Goal: Communication & Community: Answer question/provide support

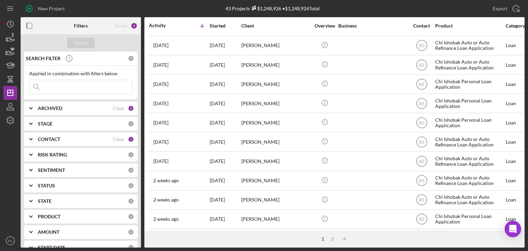
scroll to position [295, 0]
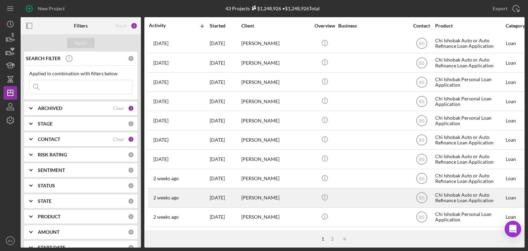
click at [280, 196] on div "[PERSON_NAME]" at bounding box center [275, 198] width 69 height 18
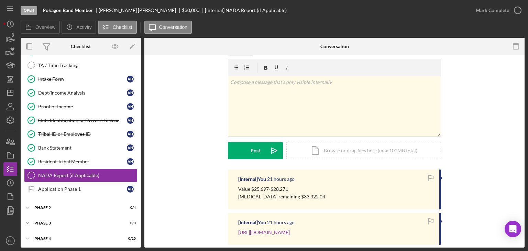
scroll to position [31, 0]
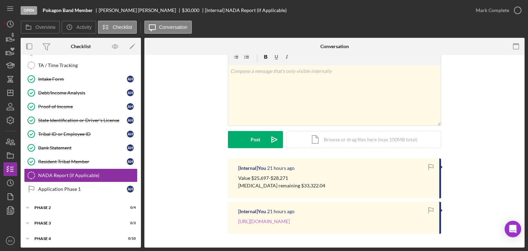
click at [290, 223] on link "https://www.jdpower.com/cars/2021/jeep/wrangler/utility-2d-sport-etorque-4wd" at bounding box center [264, 221] width 52 height 6
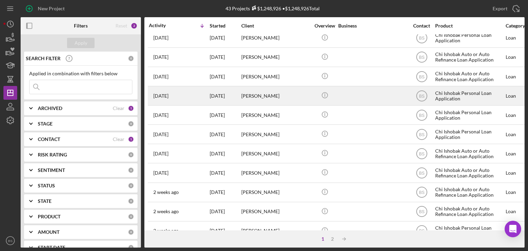
scroll to position [295, 0]
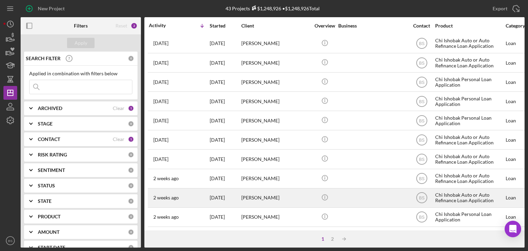
click at [183, 198] on div "2 weeks ago Alexis Horner" at bounding box center [179, 198] width 60 height 18
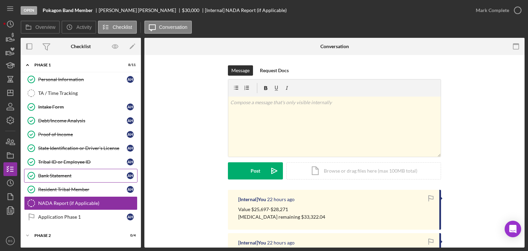
scroll to position [28, 0]
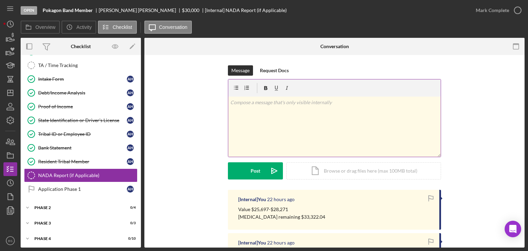
click at [351, 131] on div "v Color teal Color pink Remove color Add row above Add row below Add column bef…" at bounding box center [334, 127] width 212 height 60
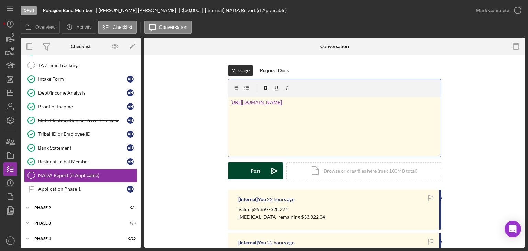
click at [262, 163] on button "Post Icon/icon-invite-send" at bounding box center [255, 170] width 55 height 17
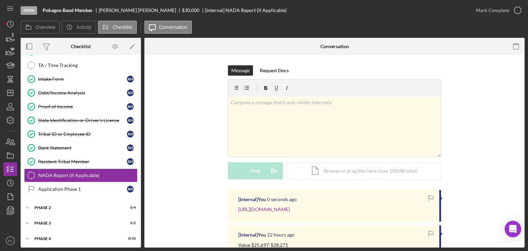
scroll to position [0, 0]
click at [10, 89] on icon "Icon/Dashboard" at bounding box center [10, 92] width 17 height 17
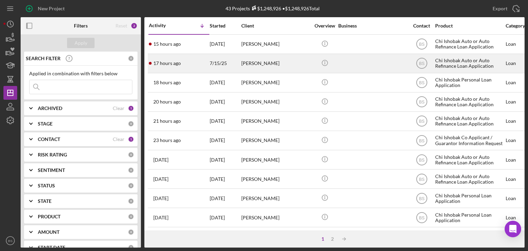
click at [282, 54] on td "[PERSON_NAME]" at bounding box center [276, 63] width 70 height 19
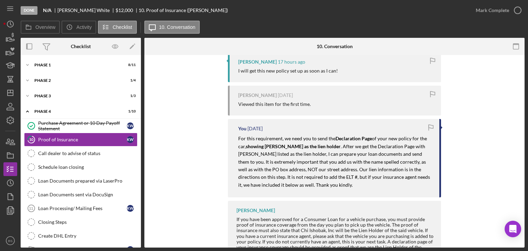
scroll to position [69, 0]
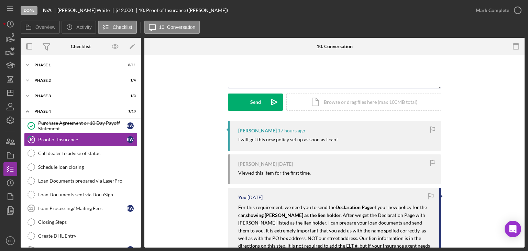
click at [271, 77] on div "v Color teal Color pink Remove color Add row above Add row below Add column bef…" at bounding box center [334, 58] width 212 height 60
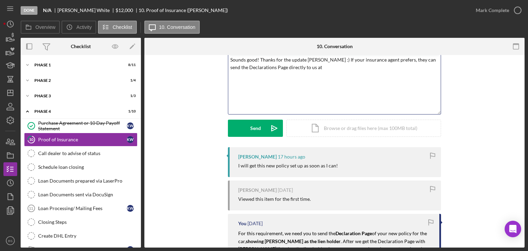
click at [311, 61] on p "Sounds good! Thanks for the update Kim. :) If your insurance agent prefers, the…" at bounding box center [334, 63] width 209 height 15
click at [314, 67] on p "Sounds good! Thanks for the update Kim. :) If your insurance agent prefers, the…" at bounding box center [334, 63] width 209 height 15
click at [300, 67] on p "Sounds good! Thanks for the update Kim. :) If your insurance agent prefers, the…" at bounding box center [334, 63] width 209 height 15
click at [299, 66] on p "Sounds good! Thanks for the update Kim. :) If your insurance agent prefers, the…" at bounding box center [334, 63] width 209 height 15
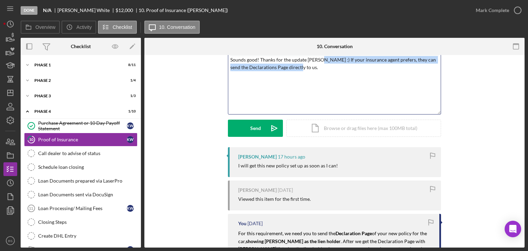
drag, startPoint x: 308, startPoint y: 69, endPoint x: 318, endPoint y: 62, distance: 12.2
click at [318, 62] on p "Sounds good! Thanks for the update Kim. :) If your insurance agent prefers, the…" at bounding box center [334, 63] width 209 height 15
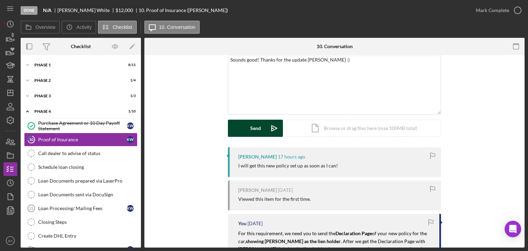
click at [253, 128] on div "Send" at bounding box center [255, 128] width 11 height 17
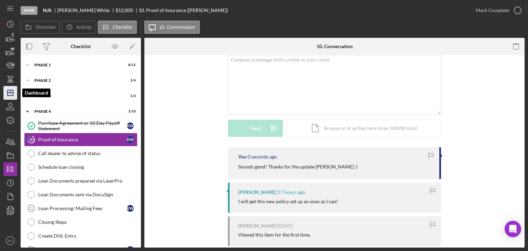
click at [5, 97] on icon "Icon/Dashboard" at bounding box center [10, 92] width 17 height 17
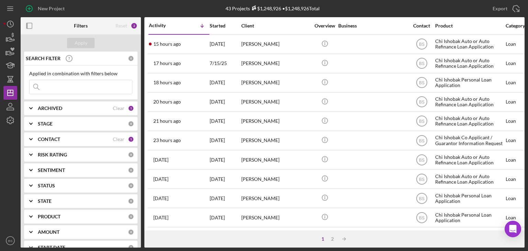
click at [203, 45] on div "15 hours ago Alec Alvarado" at bounding box center [179, 44] width 60 height 18
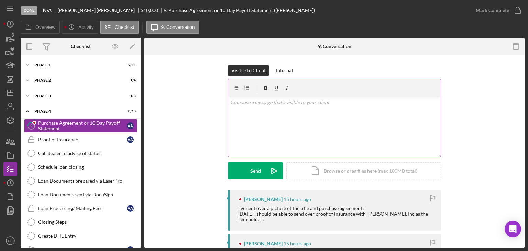
scroll to position [138, 0]
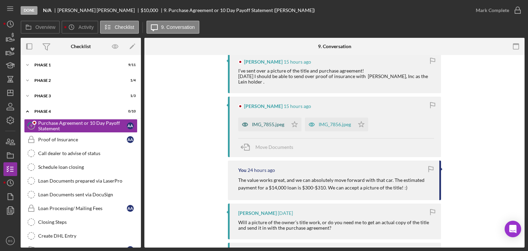
click at [253, 130] on div "IMG_7855.jpeg" at bounding box center [263, 125] width 50 height 14
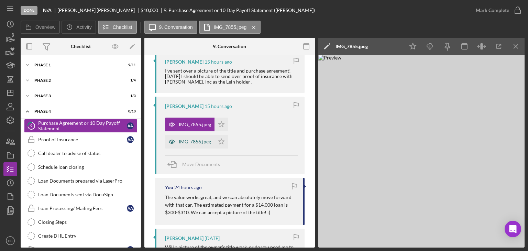
click at [205, 142] on div "IMG_7856.jpeg" at bounding box center [195, 142] width 32 height 6
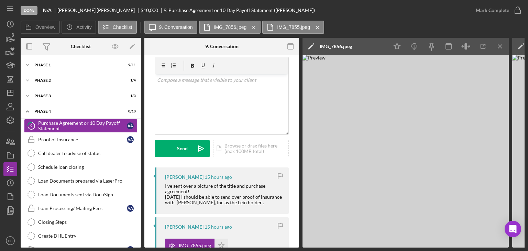
scroll to position [34, 0]
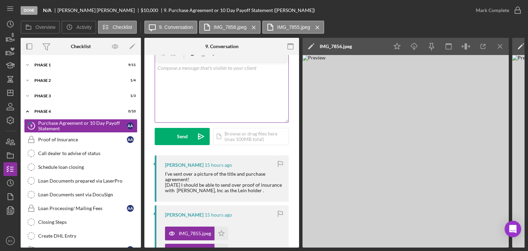
click at [265, 94] on div "v Color teal Color pink Remove color Add row above Add row below Add column bef…" at bounding box center [221, 92] width 133 height 60
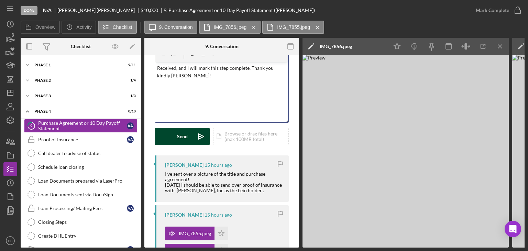
click at [201, 130] on icon "Icon/icon-invite-send" at bounding box center [201, 136] width 17 height 17
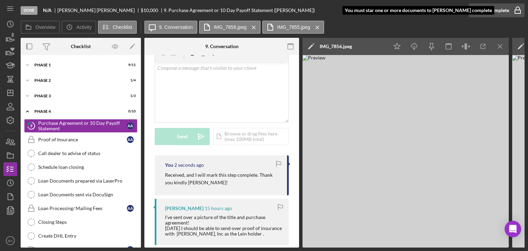
click at [506, 15] on div "Mark Complete" at bounding box center [492, 10] width 33 height 14
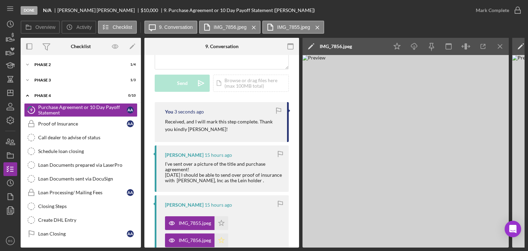
scroll to position [138, 0]
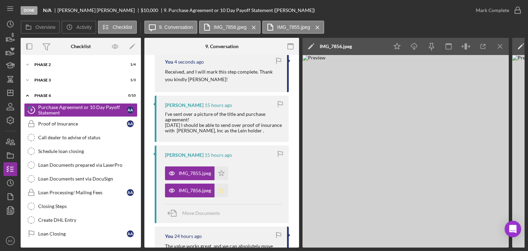
click at [217, 187] on icon "Icon/Star" at bounding box center [222, 191] width 14 height 14
click at [220, 176] on icon "Icon/Star" at bounding box center [222, 173] width 14 height 14
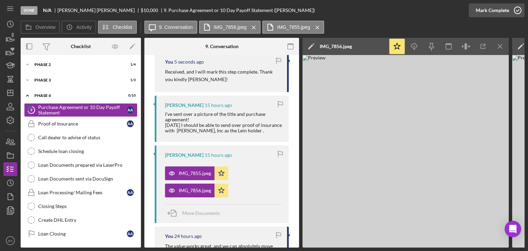
click at [493, 6] on div "Mark Complete" at bounding box center [492, 10] width 33 height 14
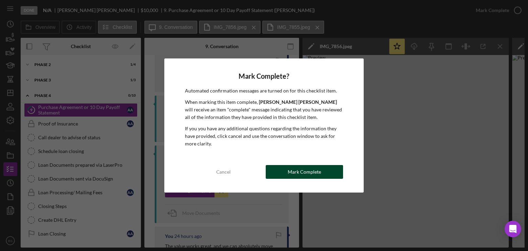
click at [332, 172] on button "Mark Complete" at bounding box center [304, 172] width 77 height 14
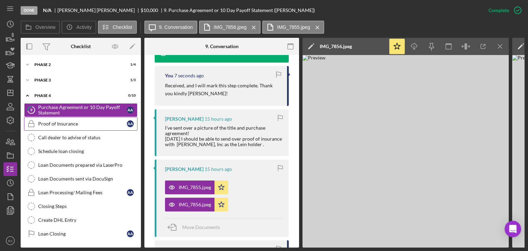
scroll to position [264, 0]
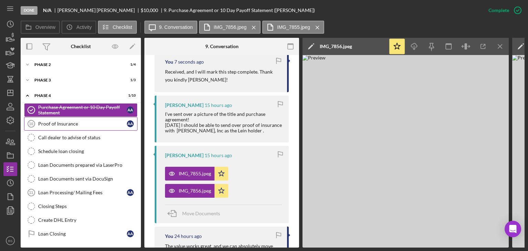
click at [89, 126] on link "Proof of Insurance 10 Proof of Insurance A A" at bounding box center [80, 124] width 113 height 14
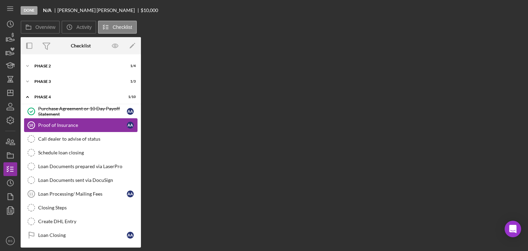
scroll to position [14, 0]
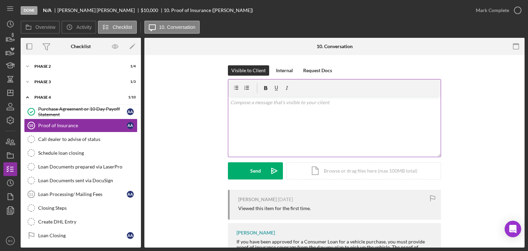
click at [264, 112] on div "v Color teal Color pink Remove color Add row above Add row below Add column bef…" at bounding box center [334, 127] width 212 height 60
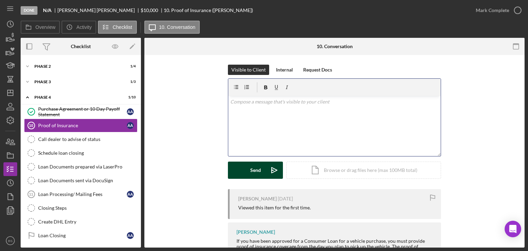
scroll to position [0, 0]
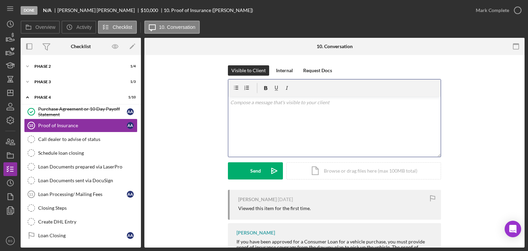
click at [267, 108] on div "v Color teal Color pink Remove color Add row above Add row below Add column bef…" at bounding box center [334, 127] width 212 height 60
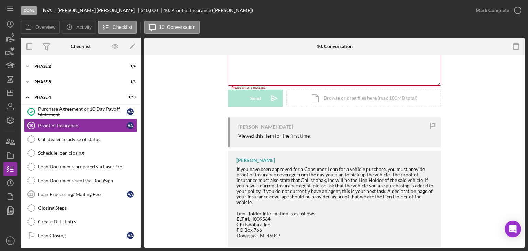
scroll to position [79, 0]
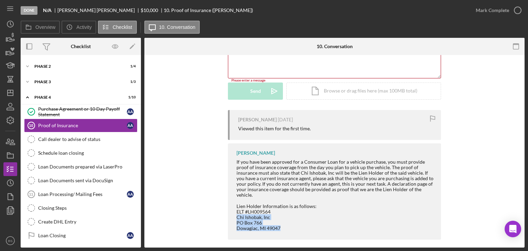
drag, startPoint x: 279, startPoint y: 222, endPoint x: 234, endPoint y: 209, distance: 46.7
click at [234, 209] on div "Bereniz Sotelo If you have been approved for a Consumer Loan for a vehicle purc…" at bounding box center [334, 191] width 213 height 96
copy div "Chi Ishobak, Inc PO Box 766 Dowagiac, MI 49047"
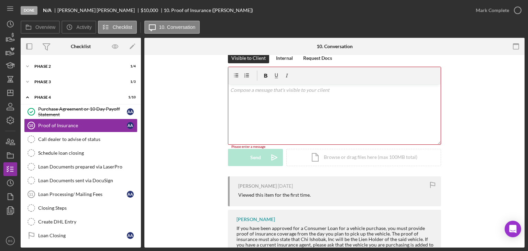
scroll to position [0, 0]
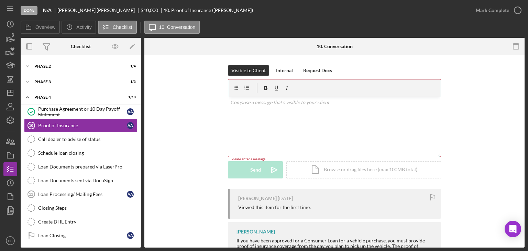
click at [298, 131] on div "v Color teal Color pink Remove color Add row above Add row below Add column bef…" at bounding box center [334, 127] width 212 height 60
click at [358, 123] on div "v Color teal Color pink Remove color Add row above Add row below Add column bef…" at bounding box center [334, 127] width 212 height 60
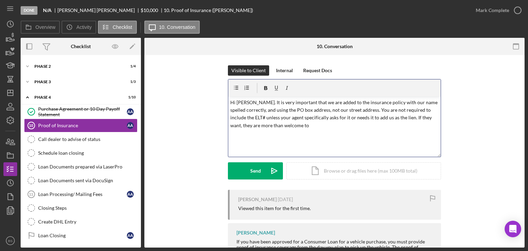
click at [324, 132] on div "v Color teal Color pink Remove color Add row above Add row below Add column bef…" at bounding box center [334, 127] width 212 height 60
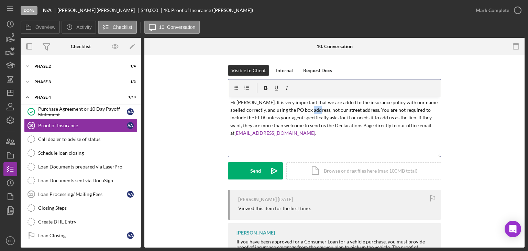
drag, startPoint x: 314, startPoint y: 111, endPoint x: 320, endPoint y: 113, distance: 6.7
click at [320, 113] on p "Hi Alec. It is very important that we are added to the insurance policy with ou…" at bounding box center [334, 118] width 209 height 39
click at [263, 90] on icon "button" at bounding box center [265, 87] width 15 height 15
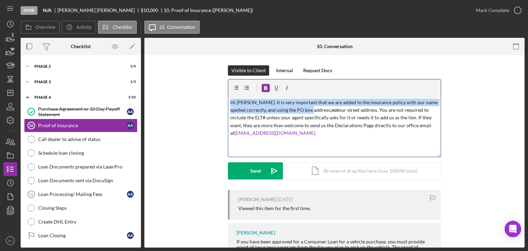
drag, startPoint x: 275, startPoint y: 88, endPoint x: 297, endPoint y: 95, distance: 23.4
click at [275, 88] on icon "button" at bounding box center [276, 87] width 15 height 15
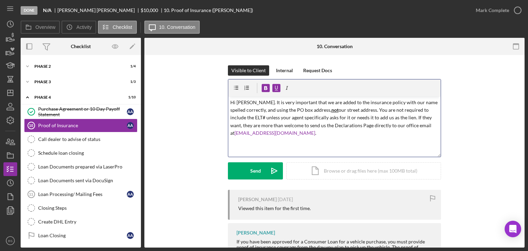
click at [329, 113] on p "Hi Alec. It is very important that we are added to the insurance policy with ou…" at bounding box center [334, 118] width 209 height 39
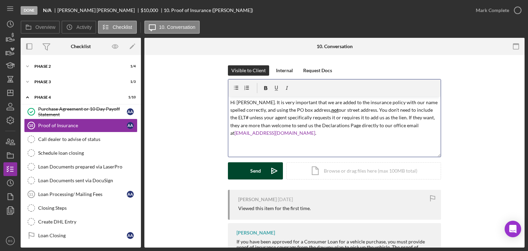
click at [269, 170] on icon "Icon/icon-invite-send" at bounding box center [274, 170] width 17 height 17
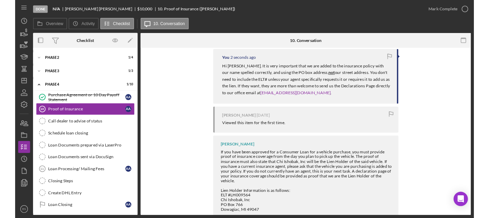
scroll to position [138, 0]
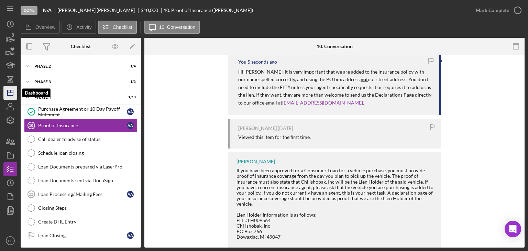
click at [8, 98] on icon "Icon/Dashboard" at bounding box center [10, 92] width 17 height 17
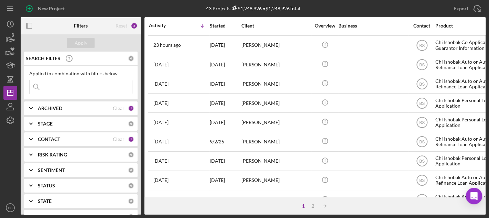
scroll to position [103, 0]
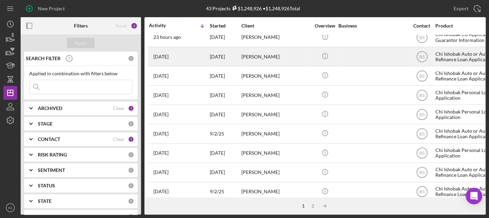
click at [252, 61] on div "[PERSON_NAME]" at bounding box center [275, 56] width 69 height 18
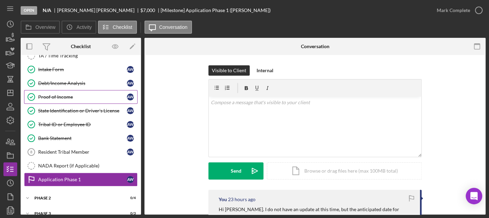
scroll to position [26, 0]
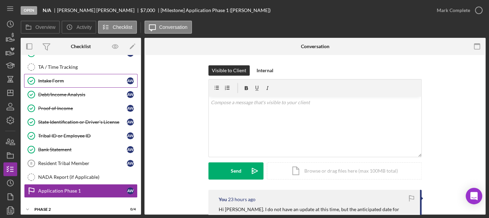
click at [95, 74] on link "Intake Form Intake Form A W" at bounding box center [80, 81] width 113 height 14
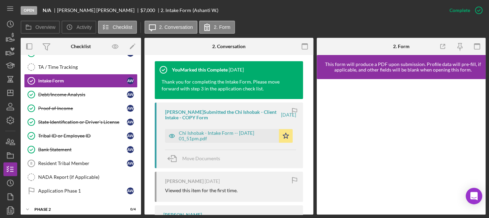
scroll to position [241, 0]
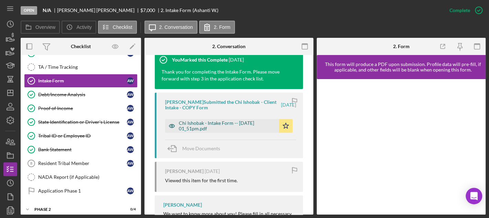
click at [196, 129] on div "Chi Ishobak - Intake Form -- 2025-08-03 01_51pm.pdf" at bounding box center [227, 125] width 97 height 11
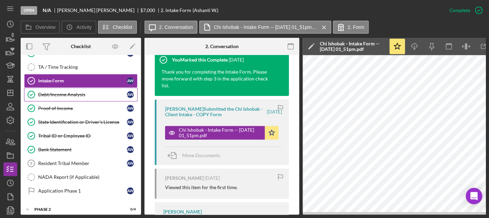
click at [108, 90] on link "Debt/Income Analysis Debt/Income Analysis A W" at bounding box center [80, 95] width 113 height 14
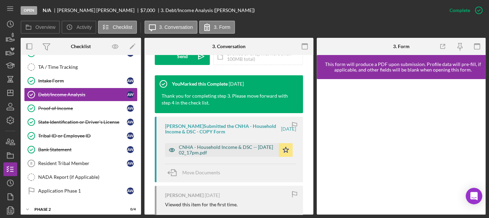
scroll to position [241, 0]
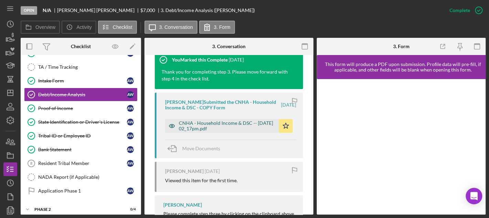
click at [227, 131] on div "CNHA - Household Income & DSC -- 2025-08-03 02_17pm.pdf" at bounding box center [227, 125] width 97 height 11
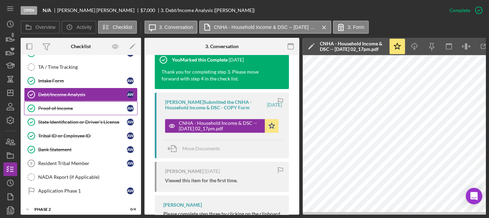
click at [40, 113] on link "Proof of Income Proof of Income A W" at bounding box center [80, 108] width 113 height 14
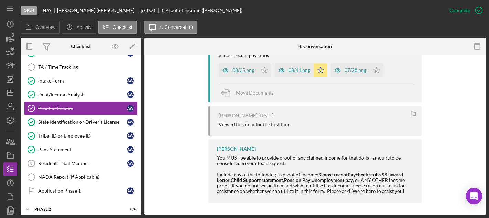
scroll to position [273, 0]
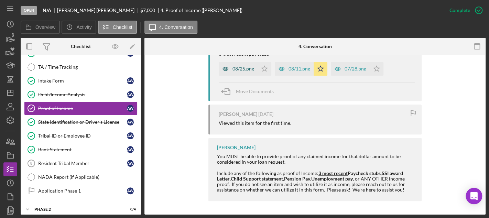
click at [246, 68] on div "08/25.png" at bounding box center [243, 69] width 22 height 6
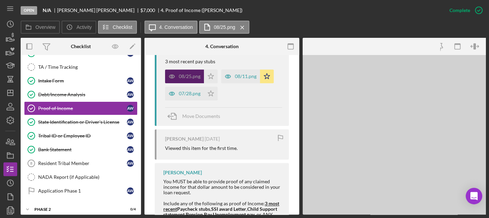
scroll to position [281, 0]
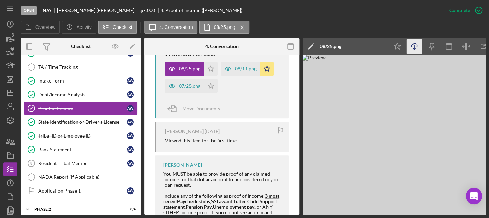
click at [421, 47] on icon "Icon/Download" at bounding box center [414, 46] width 15 height 15
click at [247, 70] on div "08/11.png" at bounding box center [246, 69] width 22 height 6
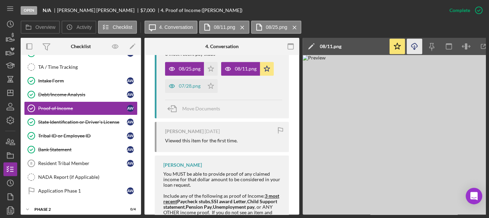
click at [407, 54] on icon "Icon/Download" at bounding box center [414, 46] width 15 height 15
click at [198, 87] on div "07/28.png" at bounding box center [190, 86] width 22 height 6
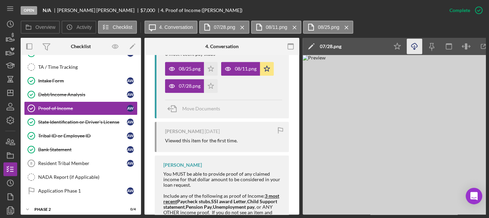
click at [416, 41] on icon "Icon/Download" at bounding box center [414, 46] width 15 height 15
click at [113, 127] on link "State Identification or Driver's License State Identification or Driver's Licen…" at bounding box center [80, 122] width 113 height 14
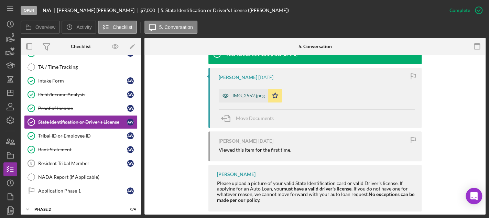
click at [256, 99] on div "IMG_2552.jpeg" at bounding box center [244, 96] width 50 height 14
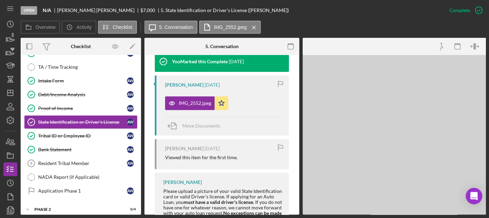
scroll to position [248, 0]
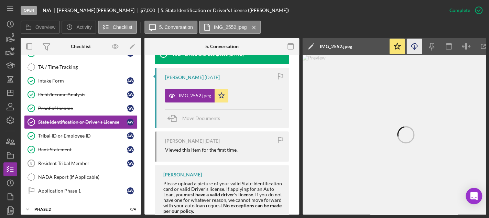
click at [413, 49] on icon "Icon/Download" at bounding box center [414, 46] width 15 height 15
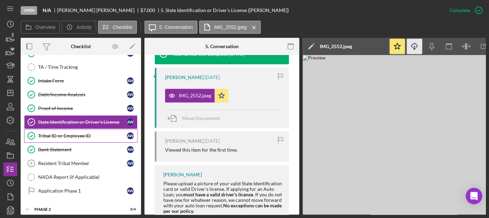
click at [106, 138] on link "Tribal ID or Employee ID Tribal ID or Employee ID A W" at bounding box center [80, 136] width 113 height 14
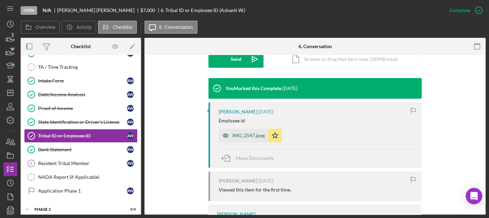
click at [240, 135] on div "IMG_2547.jpeg" at bounding box center [248, 136] width 32 height 6
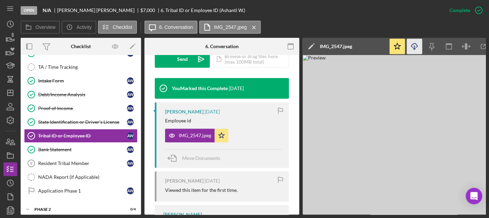
click at [412, 48] on icon "Icon/Download" at bounding box center [414, 46] width 15 height 15
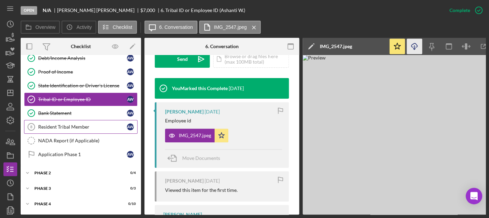
scroll to position [63, 0]
click at [105, 112] on div "Bank Statement" at bounding box center [82, 113] width 89 height 6
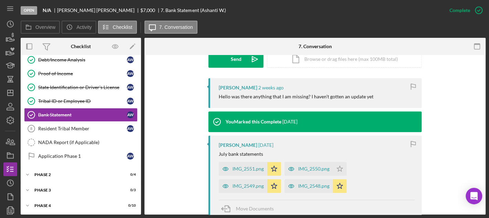
scroll to position [296, 0]
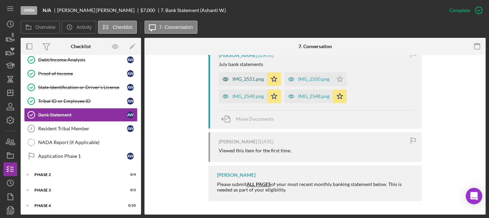
click at [252, 78] on div "IMG_2551.png" at bounding box center [247, 79] width 31 height 6
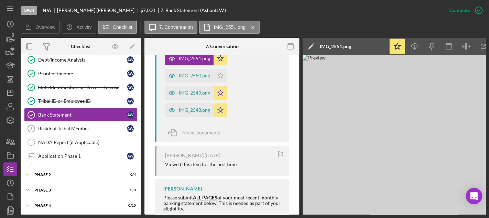
scroll to position [351, 0]
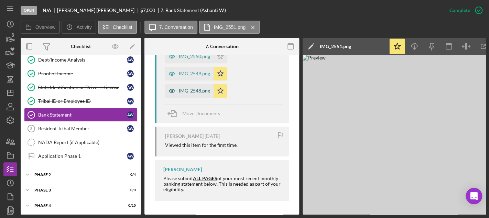
click at [198, 90] on div "IMG_2548.png" at bounding box center [194, 91] width 31 height 6
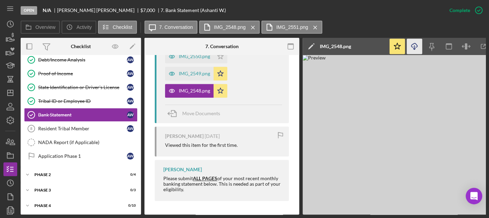
click at [415, 54] on icon "Icon/Download" at bounding box center [414, 46] width 15 height 15
click at [192, 73] on div "IMG_2549.png" at bounding box center [194, 74] width 31 height 6
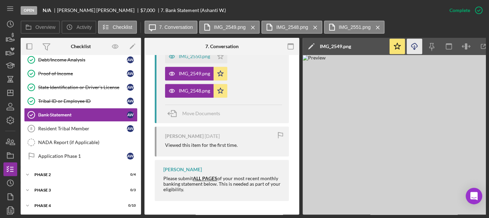
click at [411, 47] on icon "button" at bounding box center [414, 45] width 6 height 4
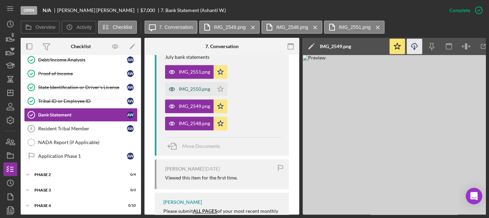
click at [197, 89] on div "IMG_2550.png" at bounding box center [194, 89] width 31 height 6
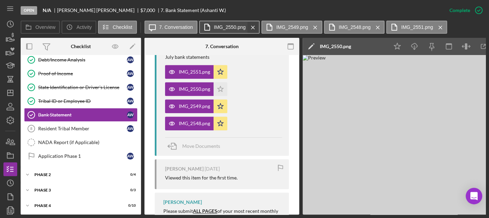
click at [247, 28] on icon "Icon/Menu Close" at bounding box center [253, 27] width 12 height 17
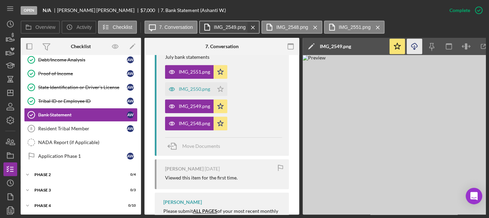
click at [254, 25] on icon "Icon/Menu Close" at bounding box center [253, 27] width 12 height 17
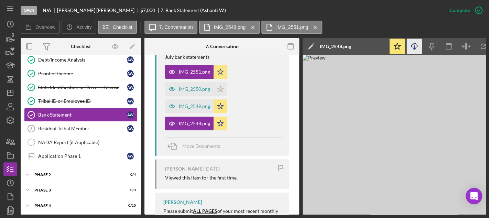
click at [254, 25] on icon "Icon/Menu Close" at bounding box center [253, 27] width 12 height 17
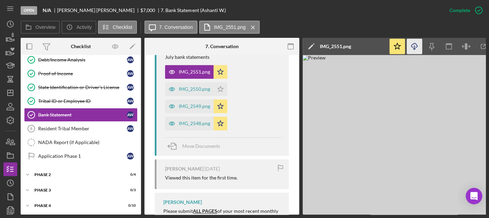
click at [416, 48] on icon "Icon/Download" at bounding box center [414, 46] width 15 height 15
drag, startPoint x: 107, startPoint y: 151, endPoint x: 244, endPoint y: 167, distance: 138.4
click at [107, 153] on div "Application Phase 1" at bounding box center [82, 156] width 89 height 6
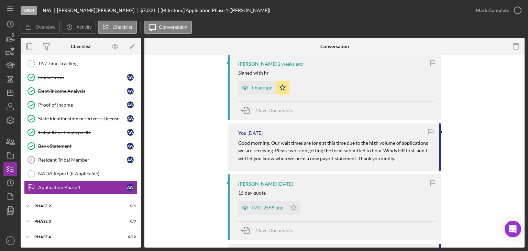
scroll to position [28, 0]
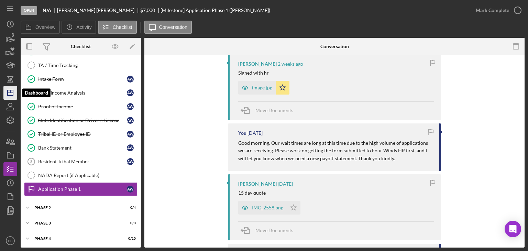
click at [8, 91] on icon "Icon/Dashboard" at bounding box center [10, 92] width 17 height 17
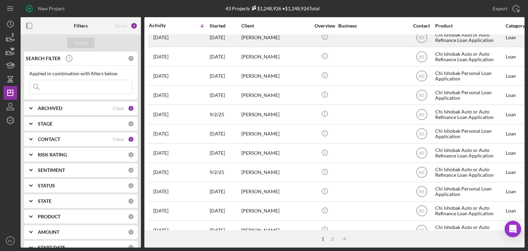
scroll to position [138, 0]
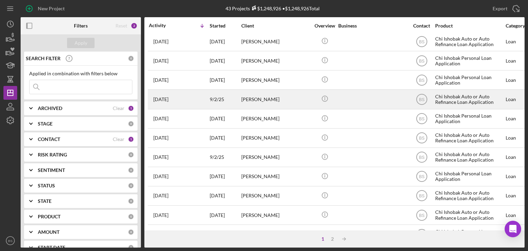
click at [272, 101] on div "[PERSON_NAME]" at bounding box center [275, 99] width 69 height 18
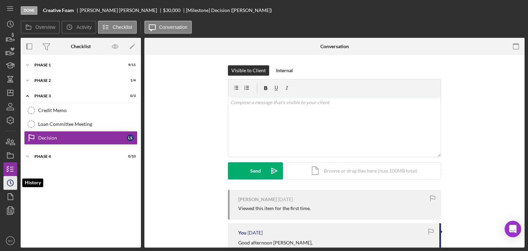
click at [14, 179] on icon "Icon/History" at bounding box center [10, 182] width 17 height 17
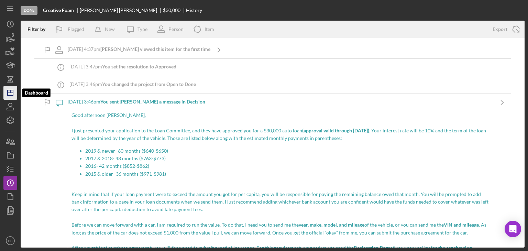
click at [10, 89] on icon "Icon/Dashboard" at bounding box center [10, 92] width 17 height 17
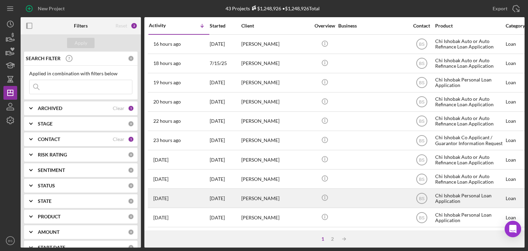
click at [241, 193] on td "[DATE]" at bounding box center [225, 198] width 32 height 19
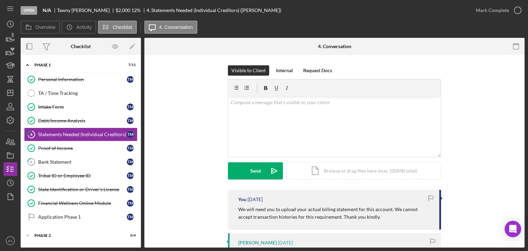
click at [17, 183] on nav "Icon/Menu Icon/Dashboard Dashboard Navigation Divider Mobile Checklist Navigati…" at bounding box center [11, 124] width 17 height 248
click at [11, 184] on polyline "button" at bounding box center [10, 182] width 1 height 3
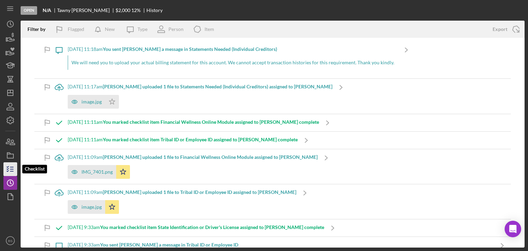
click at [11, 165] on icon "button" at bounding box center [10, 169] width 17 height 17
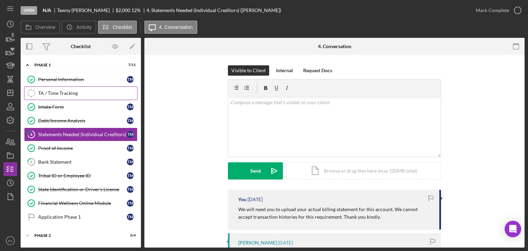
click at [53, 93] on div "TA / Time Tracking" at bounding box center [87, 93] width 99 height 6
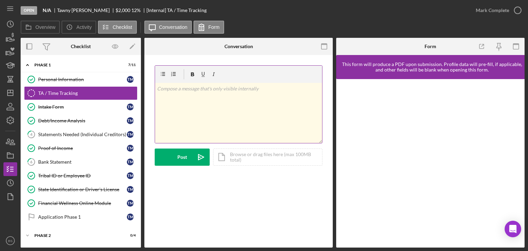
click at [290, 109] on div "v Color teal Color pink Remove color Add row above Add row below Add column bef…" at bounding box center [238, 113] width 167 height 60
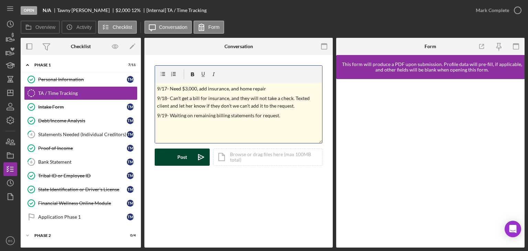
click at [193, 159] on icon "Icon/icon-invite-send" at bounding box center [201, 157] width 17 height 17
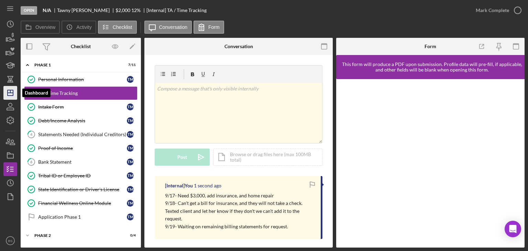
click at [4, 88] on icon "Icon/Dashboard" at bounding box center [10, 92] width 17 height 17
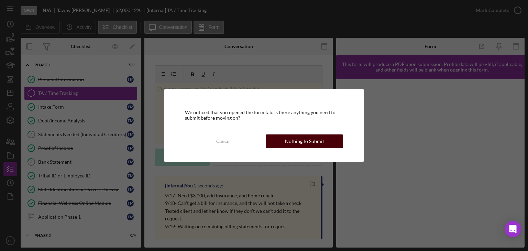
click at [323, 146] on button "Nothing to Submit" at bounding box center [304, 141] width 77 height 14
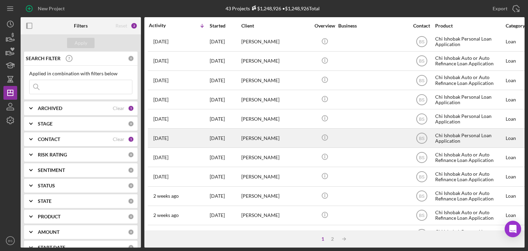
scroll to position [261, 0]
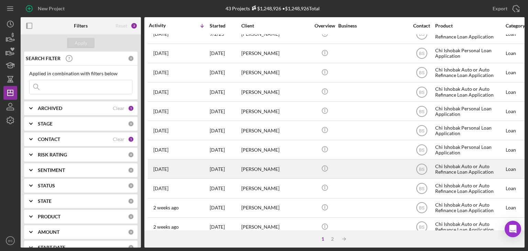
click at [245, 168] on div "[PERSON_NAME]" at bounding box center [275, 169] width 69 height 18
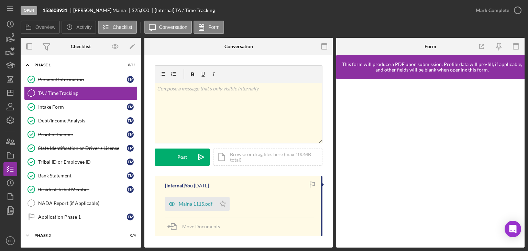
click at [196, 195] on div "Maina 1115.pdf Icon/Star" at bounding box center [199, 202] width 68 height 17
click at [201, 206] on div "Maina 1115.pdf" at bounding box center [196, 204] width 34 height 6
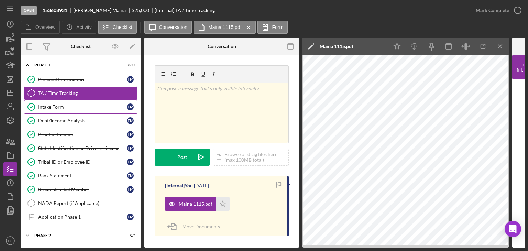
click at [75, 105] on div "Intake Form" at bounding box center [82, 107] width 89 height 6
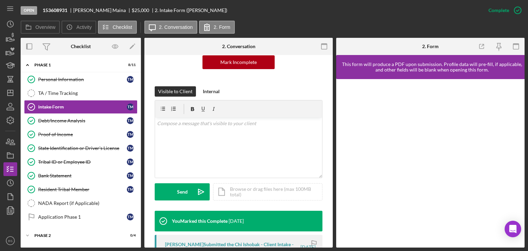
scroll to position [172, 0]
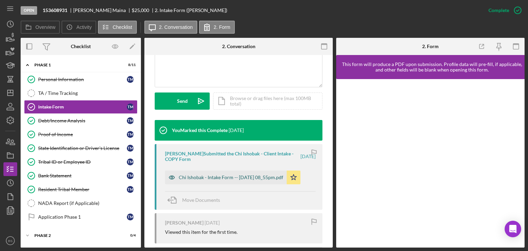
click at [204, 175] on div "Chi Ishobak - Intake Form -- 2025-09-11 08_55pm.pdf" at bounding box center [231, 178] width 105 height 6
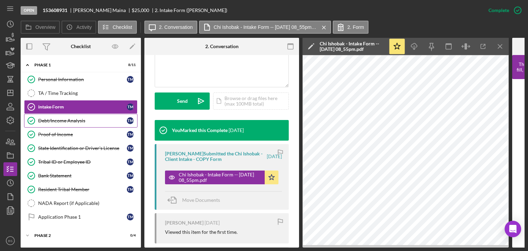
click at [120, 124] on link "Debt/Income Analysis Debt/Income Analysis T M" at bounding box center [80, 121] width 113 height 14
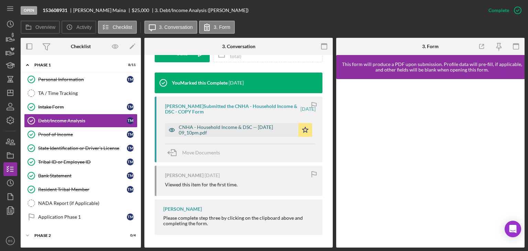
scroll to position [220, 0]
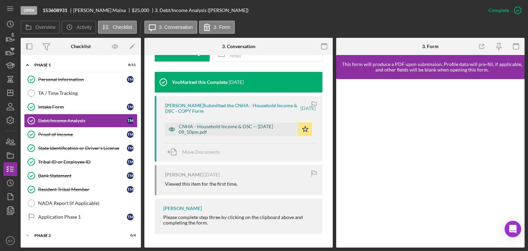
click at [257, 132] on div "CNHA - Household Income & DSC -- 2025-09-11 09_10pm.pdf" at bounding box center [237, 129] width 116 height 11
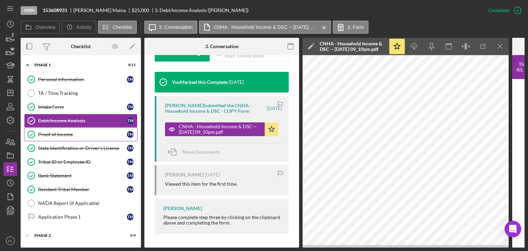
click at [112, 139] on link "Proof of Income Proof of Income T M" at bounding box center [80, 135] width 113 height 14
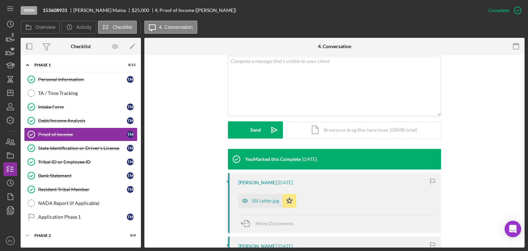
scroll to position [172, 0]
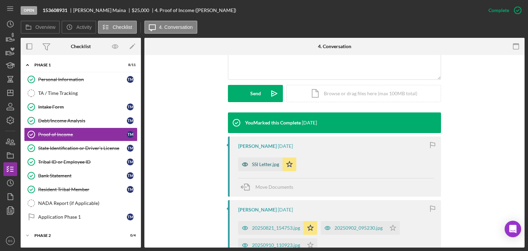
click at [264, 169] on div "SSI Letter.jpg" at bounding box center [260, 164] width 44 height 14
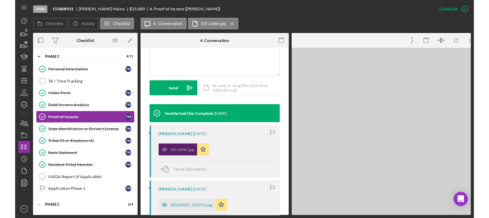
scroll to position [179, 0]
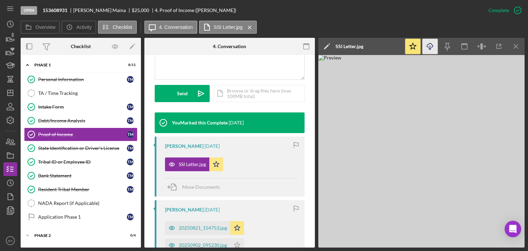
click at [429, 44] on icon "Icon/Download" at bounding box center [430, 46] width 15 height 15
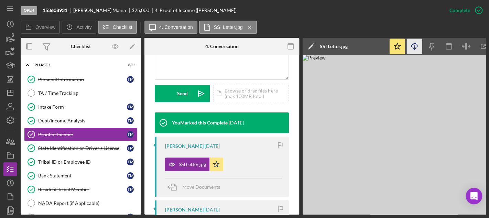
click at [411, 18] on div "Open 153608931 Theresa Maina $25,000 $25,000 4. Proof of Income (Theresa M.)" at bounding box center [232, 10] width 422 height 21
click at [375, 39] on div "Icon/Edit SSI Letter.jpg" at bounding box center [346, 46] width 86 height 17
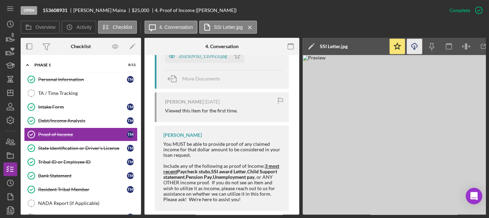
scroll to position [317, 0]
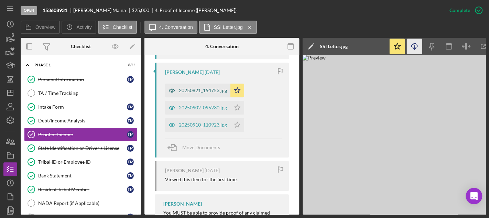
click at [216, 84] on div "20250821_154753.jpg" at bounding box center [197, 91] width 65 height 14
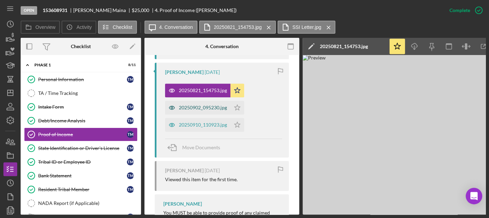
click at [208, 103] on div "20250902_095230.jpg" at bounding box center [197, 108] width 65 height 14
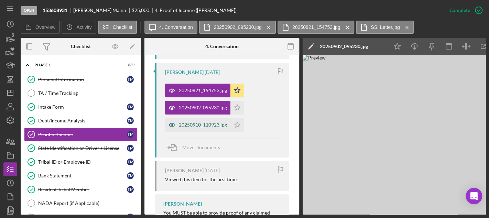
click at [210, 119] on div "20250910_110923.jpg" at bounding box center [197, 125] width 65 height 14
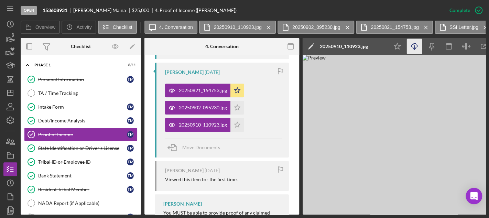
click at [415, 48] on icon "Icon/Download" at bounding box center [414, 46] width 15 height 15
click at [200, 109] on div "20250902_095230.jpg" at bounding box center [203, 108] width 48 height 6
click at [266, 31] on icon "Icon/Menu Close" at bounding box center [269, 27] width 12 height 17
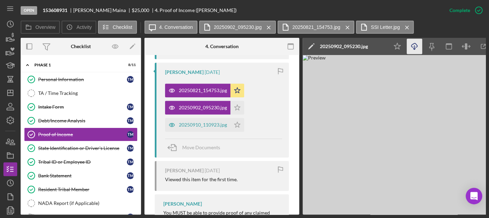
click at [415, 43] on icon "Icon/Download" at bounding box center [414, 46] width 15 height 15
click at [266, 29] on icon "Icon/Menu Close" at bounding box center [269, 27] width 12 height 17
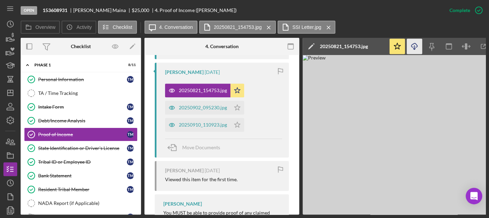
click at [411, 41] on icon "Icon/Download" at bounding box center [414, 46] width 15 height 15
click at [303, 10] on div "Open 153608931 Theresa Maina $25,000 $25,000 4. Proof of Income (Theresa M.)" at bounding box center [232, 10] width 422 height 21
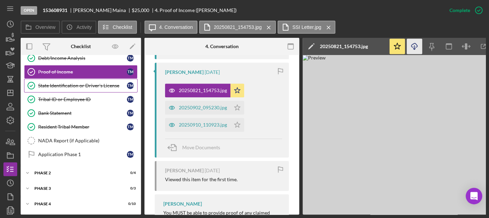
click at [101, 91] on link "State Identification or Driver's License State Identification or Driver's Licen…" at bounding box center [80, 86] width 113 height 14
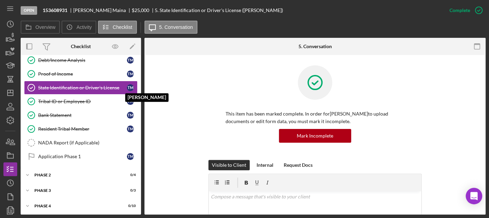
scroll to position [61, 0]
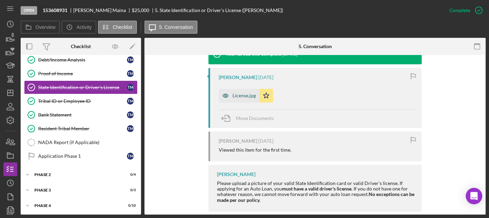
click at [246, 99] on div "License.jpg" at bounding box center [239, 96] width 41 height 14
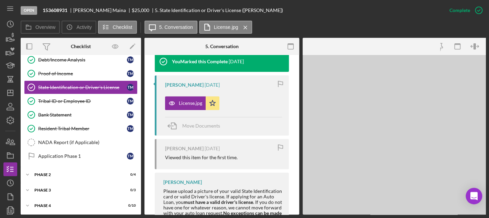
scroll to position [248, 0]
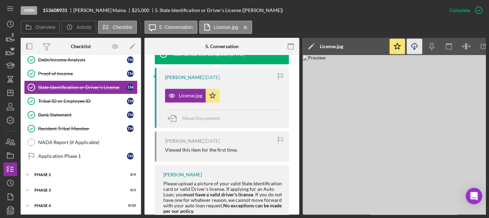
click at [410, 46] on icon "Icon/Download" at bounding box center [414, 46] width 15 height 15
click at [108, 99] on div "Tribal ID or Employee ID" at bounding box center [82, 101] width 89 height 6
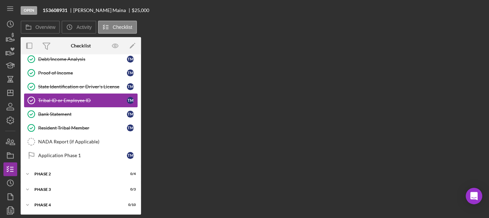
scroll to position [61, 0]
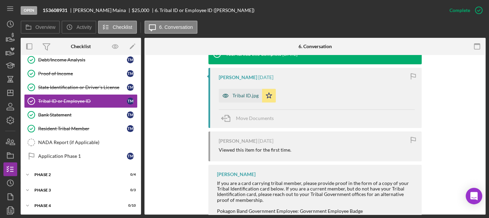
click at [245, 99] on div "Tribal ID.jpg" at bounding box center [240, 96] width 43 height 14
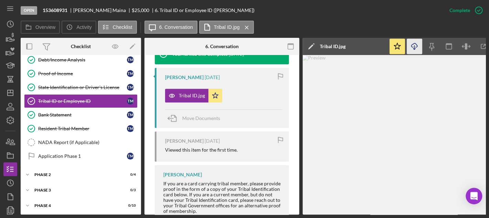
click at [407, 44] on icon "Icon/Download" at bounding box center [414, 46] width 15 height 15
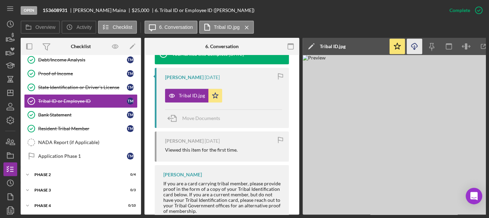
click at [278, 17] on div "Open 153608931 Theresa Maina $25,000 $25,000 6. Tribal ID or Employee ID (There…" at bounding box center [232, 10] width 422 height 21
click at [380, 14] on div "Open 153608931 Theresa Maina $25,000 $25,000 6. Tribal ID or Employee ID (There…" at bounding box center [232, 10] width 422 height 21
drag, startPoint x: 109, startPoint y: 109, endPoint x: 128, endPoint y: 109, distance: 18.6
click at [109, 109] on link "Bank Statement Bank Statement T M" at bounding box center [80, 115] width 113 height 14
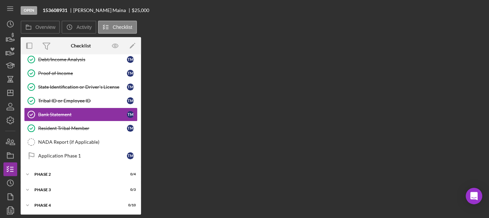
scroll to position [61, 0]
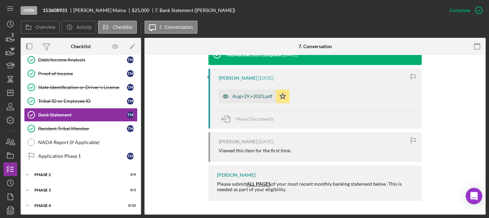
click at [264, 99] on div "Aug+29,+2025.pdf" at bounding box center [247, 96] width 57 height 14
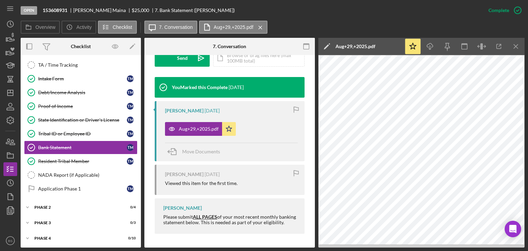
scroll to position [215, 0]
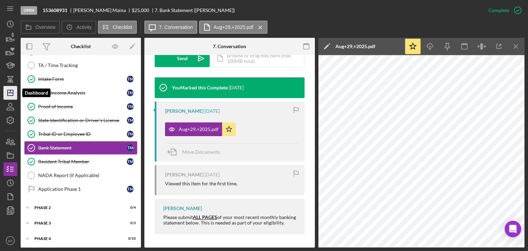
click at [17, 95] on icon "Icon/Dashboard" at bounding box center [10, 92] width 17 height 17
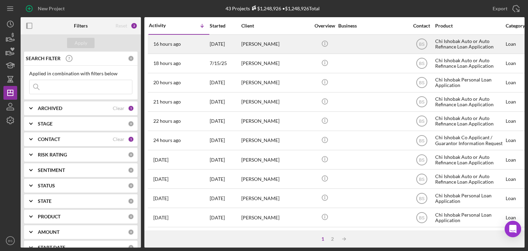
click at [250, 37] on div "[PERSON_NAME]" at bounding box center [275, 44] width 69 height 18
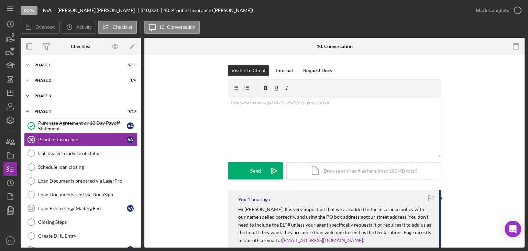
click at [75, 96] on div "Phase 3" at bounding box center [83, 96] width 98 height 4
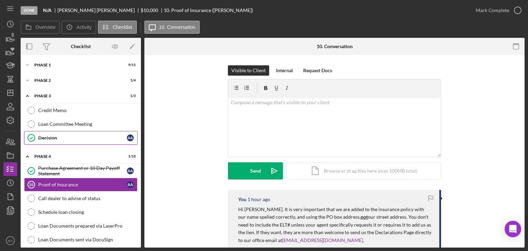
click at [64, 132] on link "Decision Decision A A" at bounding box center [80, 138] width 113 height 14
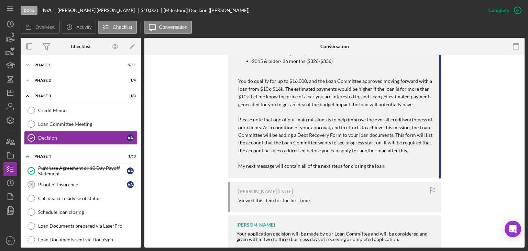
scroll to position [1358, 0]
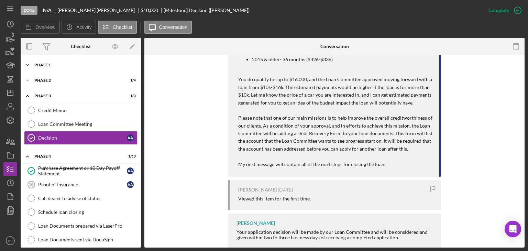
click at [62, 66] on div "Phase 1" at bounding box center [83, 65] width 98 height 4
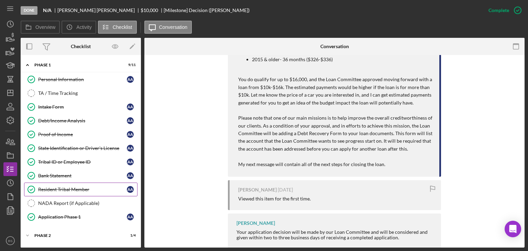
drag, startPoint x: 52, startPoint y: 212, endPoint x: 102, endPoint y: 189, distance: 55.1
click at [52, 212] on link "Application Phase 1 Application Phase 1 A A" at bounding box center [80, 217] width 113 height 14
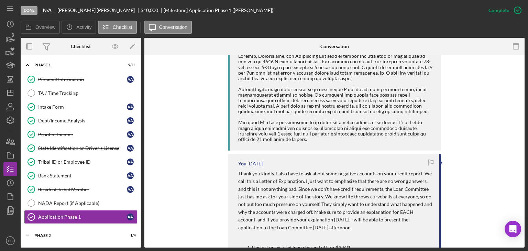
scroll to position [344, 0]
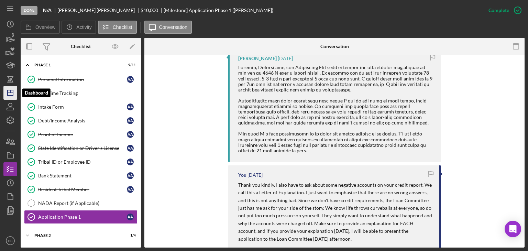
click at [7, 99] on icon "Icon/Dashboard" at bounding box center [10, 92] width 17 height 17
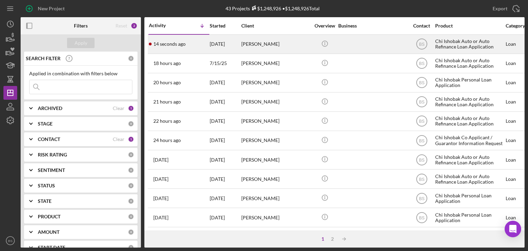
click at [257, 42] on div "[PERSON_NAME]" at bounding box center [275, 44] width 69 height 18
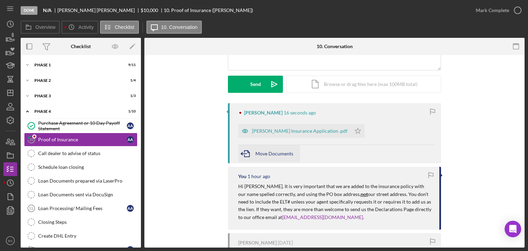
scroll to position [103, 0]
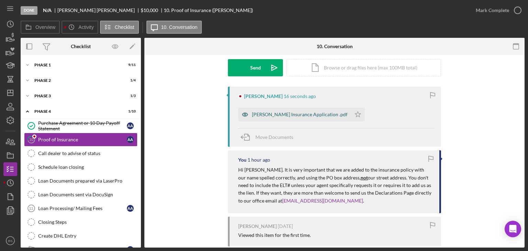
click at [280, 116] on div "Alvarado Insurance Application .pdf" at bounding box center [300, 115] width 96 height 6
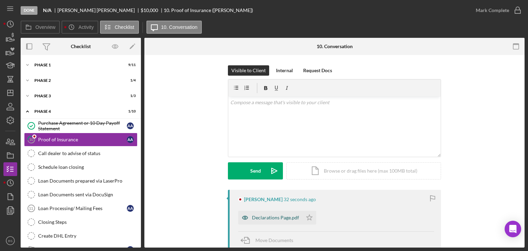
click at [296, 214] on div "Declarations Page.pdf" at bounding box center [270, 218] width 64 height 14
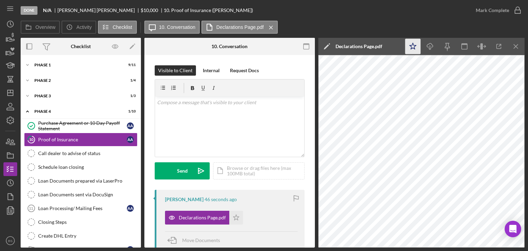
click at [414, 47] on icon "Icon/Star" at bounding box center [412, 46] width 15 height 15
click at [190, 125] on div "v Color teal Color pink Remove color Add row above Add row below Add column bef…" at bounding box center [229, 127] width 149 height 60
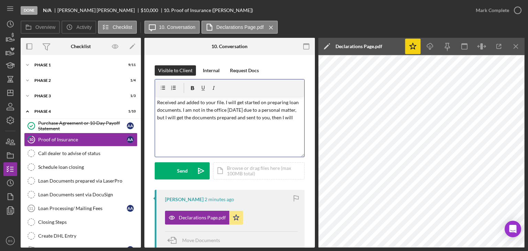
click at [298, 119] on p "Received and added to your file. I will get started on preparing loan documents…" at bounding box center [229, 110] width 145 height 23
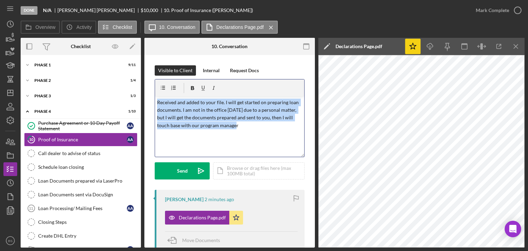
drag, startPoint x: 253, startPoint y: 125, endPoint x: 156, endPoint y: 100, distance: 100.2
click at [156, 100] on div "v Color teal Color pink Remove color Add row above Add row below Add column bef…" at bounding box center [229, 127] width 149 height 60
copy p "Received and added to your file. I will get started on preparing loan documents…"
click at [92, 94] on div "Phase 3" at bounding box center [83, 96] width 98 height 4
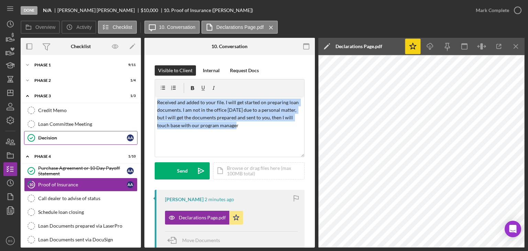
click at [73, 132] on link "Decision Decision A A" at bounding box center [80, 138] width 113 height 14
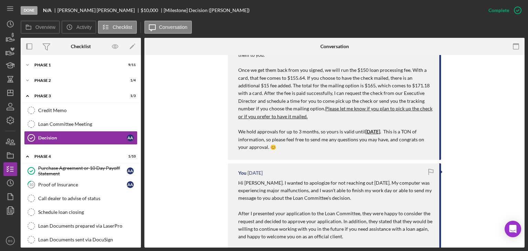
scroll to position [1135, 0]
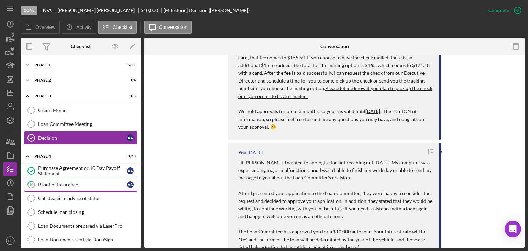
click at [70, 179] on link "10 Proof of Insurance A A" at bounding box center [80, 185] width 113 height 14
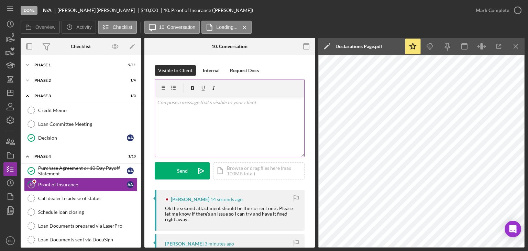
click at [260, 123] on div "v Color teal Color pink Remove color Add row above Add row below Add column bef…" at bounding box center [229, 127] width 149 height 60
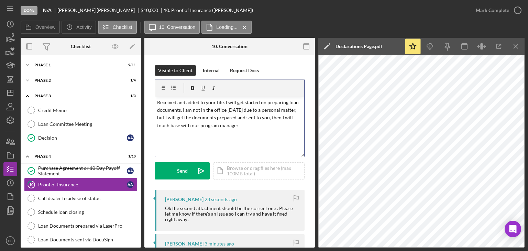
click at [177, 101] on p "Received and added to your file. I will get started on preparing loan documents…" at bounding box center [229, 114] width 145 height 31
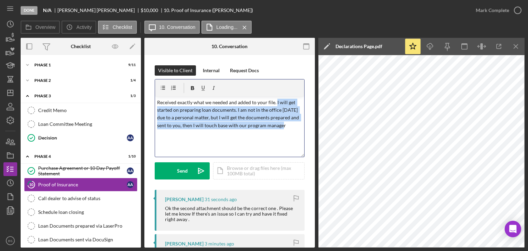
drag, startPoint x: 288, startPoint y: 126, endPoint x: 275, endPoint y: 104, distance: 25.2
click at [275, 104] on p "Received exactly what we needed and added to your file. I will get started on p…" at bounding box center [229, 114] width 145 height 31
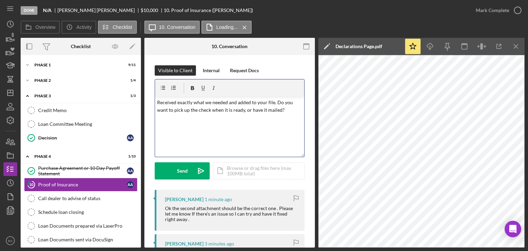
click at [292, 111] on p "Received exactly what we needed and added to your file. Do you want to pick up …" at bounding box center [229, 106] width 145 height 15
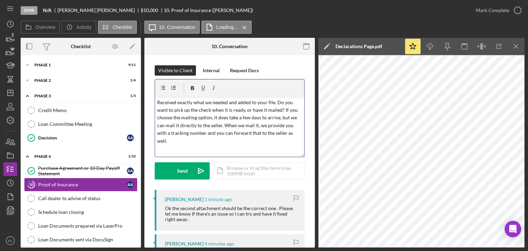
click at [283, 108] on p "Received exactly what we needed and added to your file. Do you want to pick up …" at bounding box center [229, 122] width 145 height 46
drag, startPoint x: 283, startPoint y: 108, endPoint x: 270, endPoint y: 114, distance: 14.5
click at [270, 114] on p "Received exactly what we needed and added to your file. Do you want to pick up …" at bounding box center [229, 122] width 145 height 46
click at [285, 111] on p "Received exactly what we needed and added to your file. Do you want to pick up …" at bounding box center [229, 122] width 145 height 46
click at [212, 134] on p "Received exactly what we needed and added to your file. Do you want to pick up …" at bounding box center [229, 122] width 145 height 46
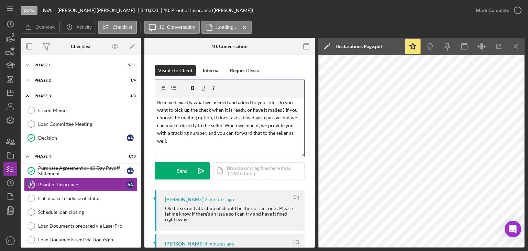
drag, startPoint x: 224, startPoint y: 141, endPoint x: 276, endPoint y: 102, distance: 65.5
click at [276, 102] on p "Received exactly what we needed and added to your file. Do you want to pick up …" at bounding box center [229, 122] width 145 height 46
click at [162, 125] on p "Received exactly what we needed and added to your file. Do you want to pick up …" at bounding box center [229, 122] width 145 height 46
drag, startPoint x: 188, startPoint y: 144, endPoint x: 274, endPoint y: 104, distance: 95.1
click at [274, 104] on p "Received exactly what we needed and added to your file. Do you want to pick up …" at bounding box center [229, 122] width 145 height 46
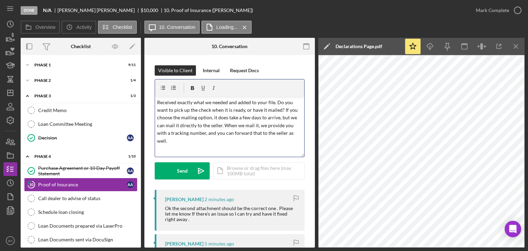
copy p "Do you want to pick up the check when it is ready, or have it mailed? If you ch…"
click at [189, 140] on p "Received exactly what we needed and added to your file. Do you want to pick up …" at bounding box center [229, 122] width 145 height 46
drag, startPoint x: 205, startPoint y: 148, endPoint x: 276, endPoint y: 102, distance: 84.7
click at [276, 102] on div "v Color teal Color pink Remove color Add row above Add row below Add column bef…" at bounding box center [229, 127] width 149 height 60
click at [237, 133] on p "Received exactly what we needed and added to your file. I am out of the office …" at bounding box center [229, 118] width 145 height 39
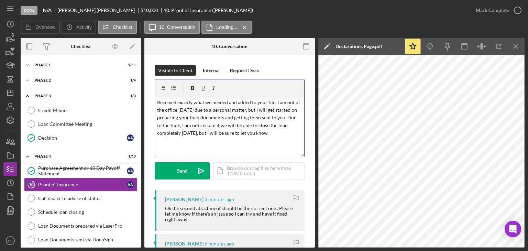
click at [266, 132] on p "Received exactly what we needed and added to your file. I am out of the office …" at bounding box center [229, 118] width 145 height 39
click at [283, 119] on p "Received exactly what we needed and added to your file. I am out of the office …" at bounding box center [229, 122] width 145 height 46
click at [282, 117] on p "Received exactly what we needed and added to your file. I am out of the office …" at bounding box center [229, 122] width 145 height 46
click at [248, 143] on p "Received exactly what we needed and added to your file. I am out of the office …" at bounding box center [229, 122] width 145 height 46
drag, startPoint x: 191, startPoint y: 125, endPoint x: 152, endPoint y: 127, distance: 38.9
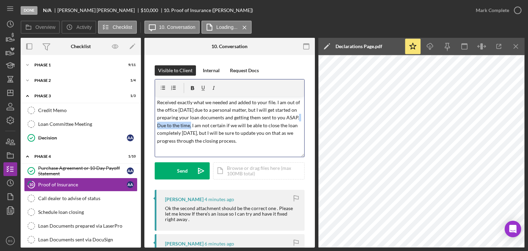
click at [249, 131] on p "Received exactly what we needed and added to your file. I am out of the office …" at bounding box center [229, 122] width 145 height 46
click at [298, 123] on div "v Color teal Color pink Remove color Add row above Add row below Add column bef…" at bounding box center [229, 127] width 149 height 60
click at [243, 141] on p "Received exactly what we needed and added to your file. I am out of the office …" at bounding box center [229, 122] width 145 height 46
click at [215, 139] on p "Received exactly what we needed and added to your file. I am out of the office …" at bounding box center [229, 122] width 145 height 46
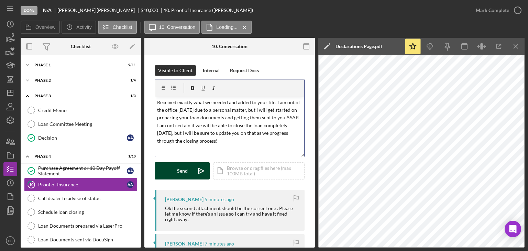
click at [186, 170] on div "Send" at bounding box center [182, 170] width 11 height 17
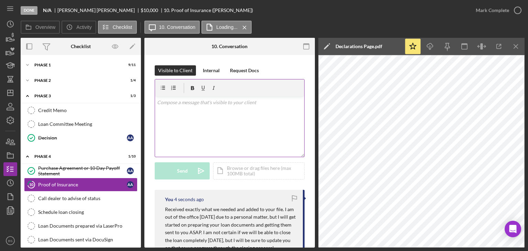
click at [188, 134] on div "v Color teal Color pink Remove color Add row above Add row below Add column bef…" at bounding box center [229, 127] width 149 height 60
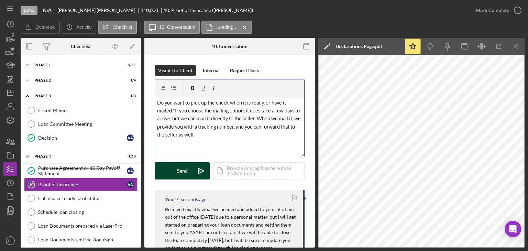
click at [200, 172] on polygon "submit" at bounding box center [201, 171] width 6 height 6
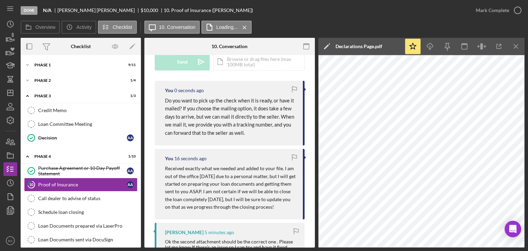
scroll to position [138, 0]
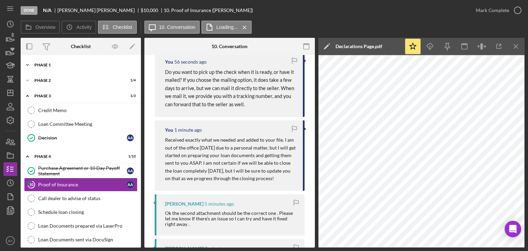
click at [79, 71] on div "Icon/Expander Phase 1 9 / 11" at bounding box center [81, 65] width 120 height 14
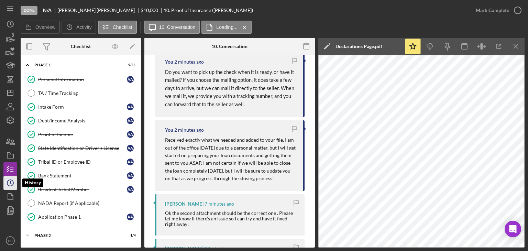
click at [11, 179] on icon "Icon/History" at bounding box center [10, 182] width 17 height 17
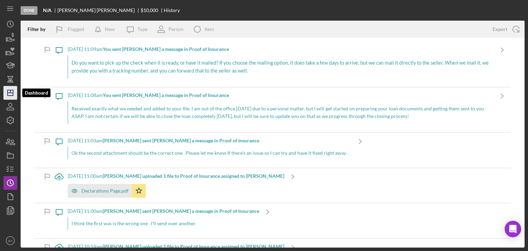
click at [14, 96] on icon "Icon/Dashboard" at bounding box center [10, 92] width 17 height 17
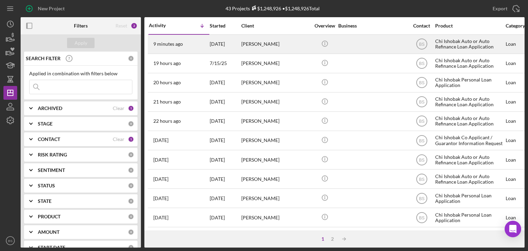
click at [248, 40] on div "[PERSON_NAME]" at bounding box center [275, 44] width 69 height 18
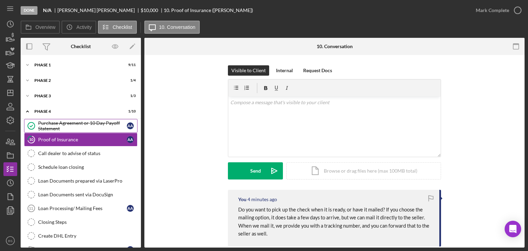
drag, startPoint x: 93, startPoint y: 125, endPoint x: 101, endPoint y: 123, distance: 8.7
click at [93, 125] on div "Purchase Agreement or 10 Day Payoff Statement" at bounding box center [82, 125] width 89 height 11
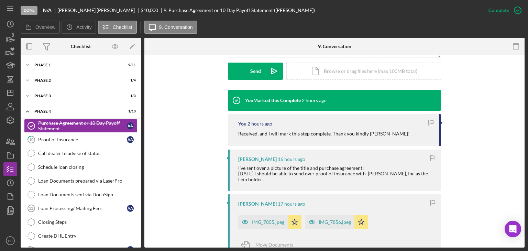
scroll to position [206, 0]
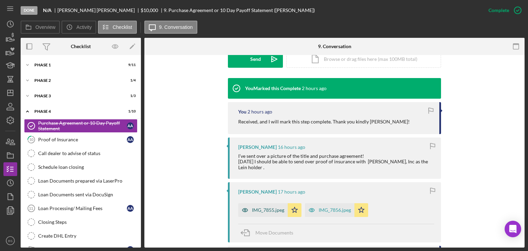
click at [242, 205] on icon "button" at bounding box center [245, 210] width 14 height 14
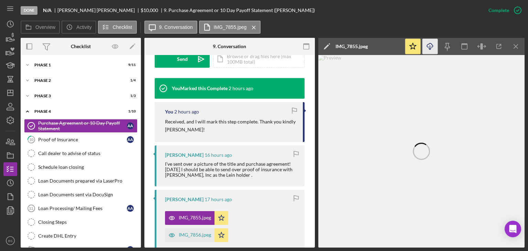
click at [430, 48] on line "button" at bounding box center [430, 47] width 0 height 4
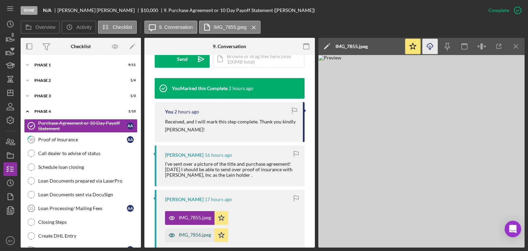
click at [182, 236] on div "IMG_7856.jpeg" at bounding box center [195, 235] width 32 height 6
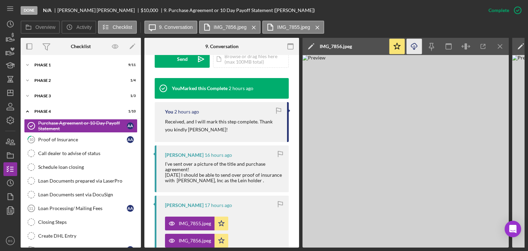
click at [407, 46] on icon "Icon/Download" at bounding box center [414, 46] width 15 height 15
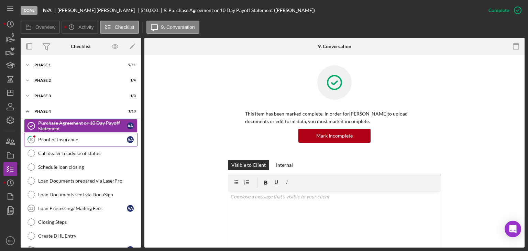
click at [120, 143] on link "10 Proof of Insurance A A" at bounding box center [80, 140] width 113 height 14
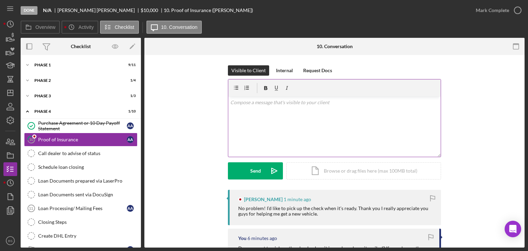
click at [363, 142] on div "v Color teal Color pink Remove color Add row above Add row below Add column bef…" at bounding box center [334, 127] width 212 height 60
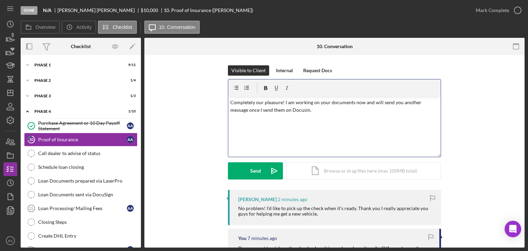
click at [277, 110] on p "Completely our pleasure! I am working on your documents now and will send you a…" at bounding box center [334, 106] width 209 height 15
click at [307, 109] on p "Completely our pleasure! I am working on your documents now and will send you a…" at bounding box center [334, 106] width 209 height 15
click at [279, 110] on p "Completely our pleasure! I am working on your documents now and will send you a…" at bounding box center [334, 106] width 209 height 15
click at [253, 171] on div "Send" at bounding box center [255, 170] width 11 height 17
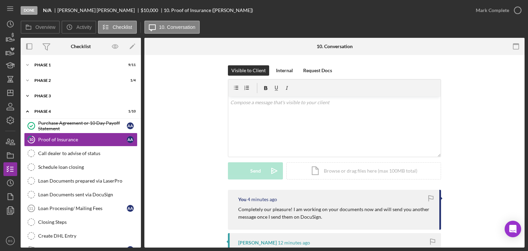
click at [74, 98] on div "Icon/Expander Phase 3 1 / 3" at bounding box center [81, 96] width 120 height 14
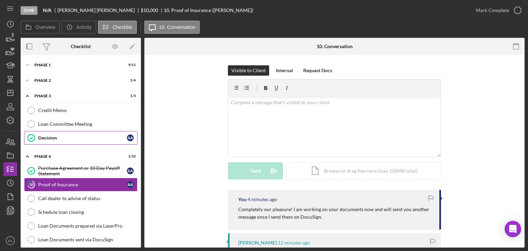
click at [68, 141] on link "Decision Decision A A" at bounding box center [80, 138] width 113 height 14
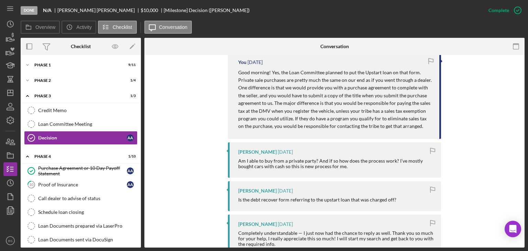
scroll to position [825, 0]
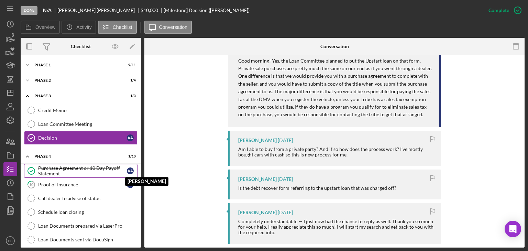
click at [129, 168] on div "A A" at bounding box center [130, 170] width 7 height 7
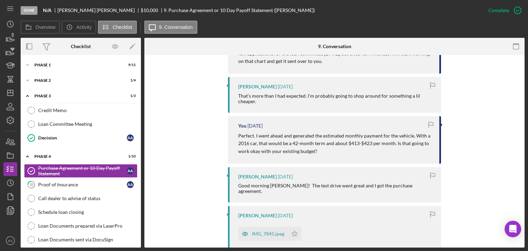
scroll to position [799, 0]
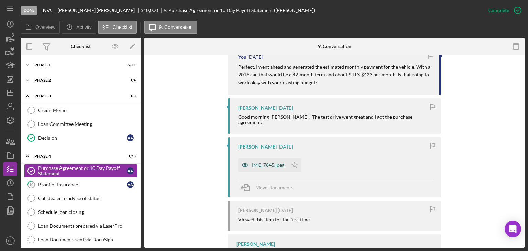
click at [272, 164] on div "IMG_7845.jpeg" at bounding box center [268, 165] width 32 height 6
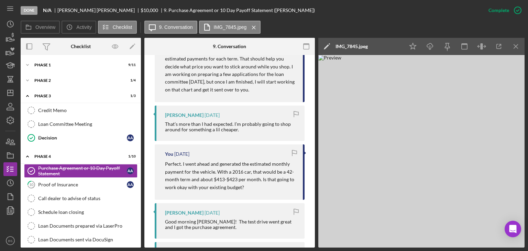
scroll to position [867, 0]
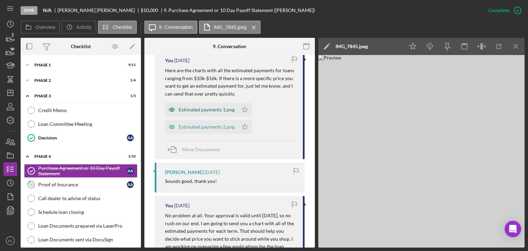
click at [214, 112] on div "Estimated payments 1.png" at bounding box center [207, 110] width 56 height 6
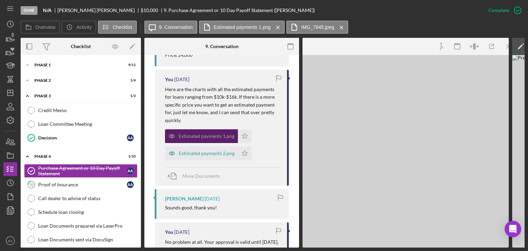
scroll to position [714, 0]
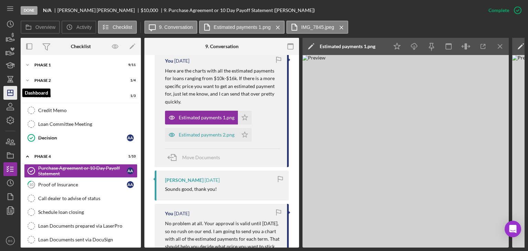
click at [12, 90] on icon "Icon/Dashboard" at bounding box center [10, 92] width 17 height 17
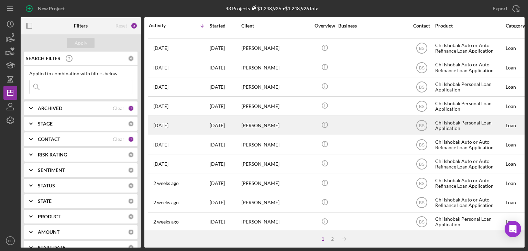
scroll to position [295, 0]
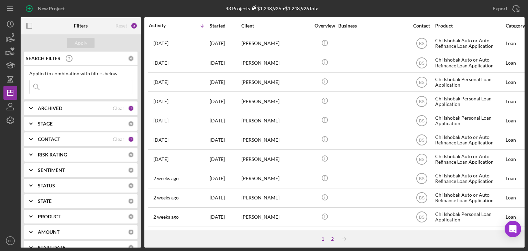
click at [336, 236] on div "2" at bounding box center [333, 239] width 10 height 6
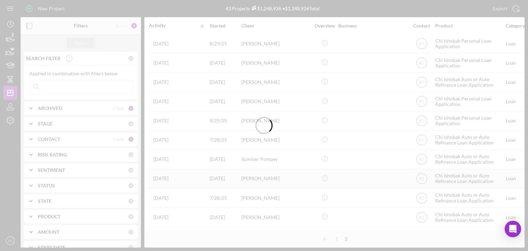
scroll to position [160, 0]
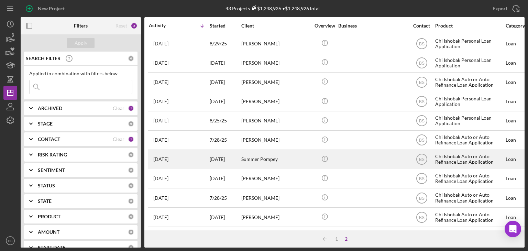
click at [292, 159] on div "Summer Pompey" at bounding box center [275, 159] width 69 height 18
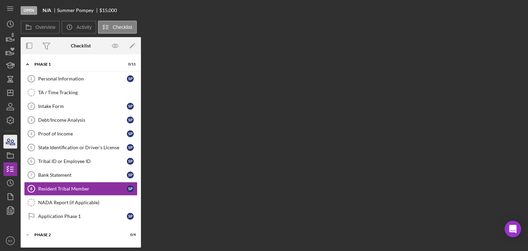
scroll to position [28, 0]
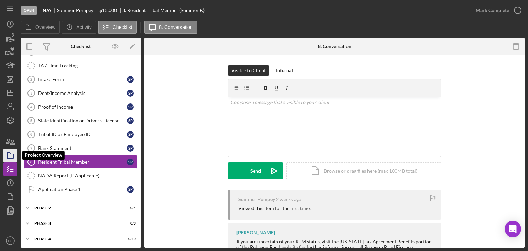
click at [14, 151] on icon "button" at bounding box center [10, 155] width 17 height 17
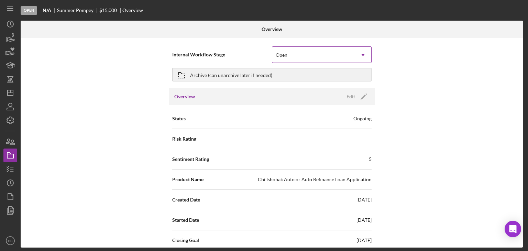
click at [326, 53] on div "Open" at bounding box center [313, 55] width 83 height 16
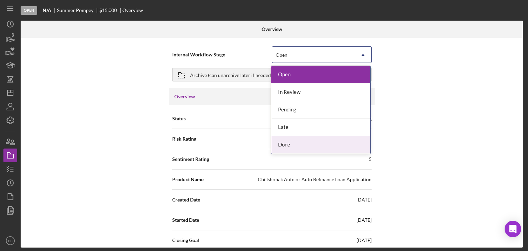
click at [291, 149] on div "Done" at bounding box center [320, 145] width 99 height 18
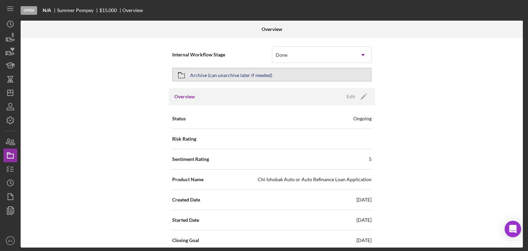
click at [273, 80] on button "Archive (can unarchive later if needed)" at bounding box center [271, 75] width 199 height 14
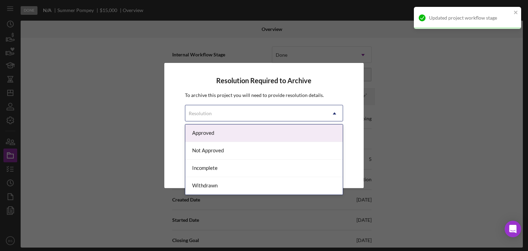
click at [266, 119] on div "Resolution" at bounding box center [255, 114] width 141 height 16
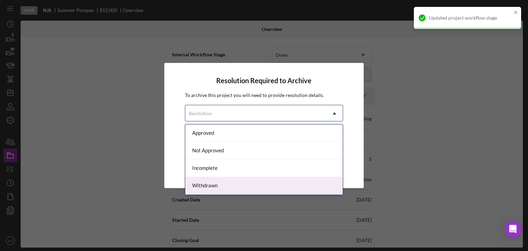
click at [241, 186] on div "Withdrawn" at bounding box center [264, 186] width 158 height 18
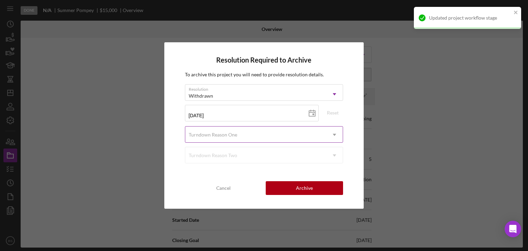
click at [250, 132] on div "Turndown Reason One" at bounding box center [255, 135] width 141 height 16
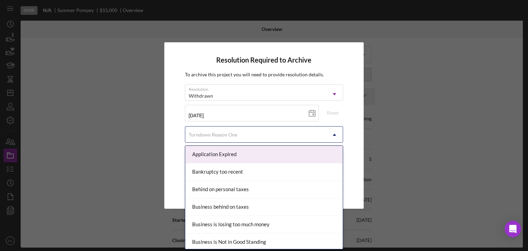
click at [242, 155] on div "Application Expired" at bounding box center [264, 155] width 158 height 18
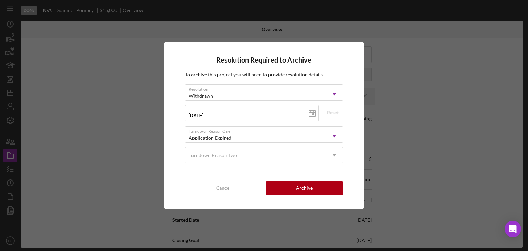
click at [242, 155] on div "Turndown Reason Two" at bounding box center [255, 156] width 141 height 16
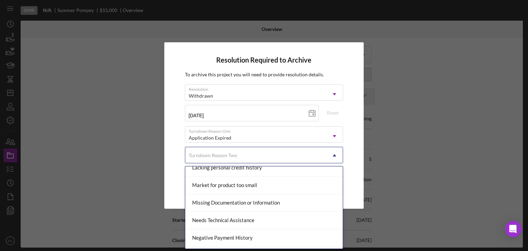
scroll to position [447, 0]
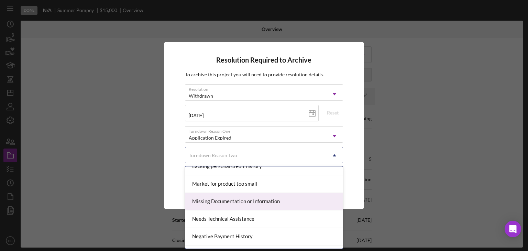
click at [245, 193] on div "Missing Documentation or Information" at bounding box center [264, 202] width 158 height 18
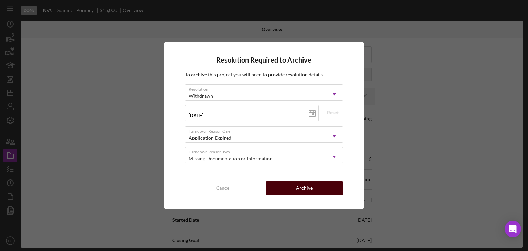
click at [275, 190] on button "Archive" at bounding box center [304, 188] width 77 height 14
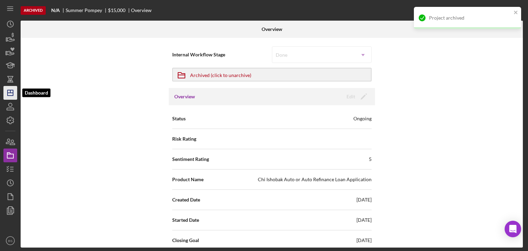
click at [15, 97] on icon "Icon/Dashboard" at bounding box center [10, 92] width 17 height 17
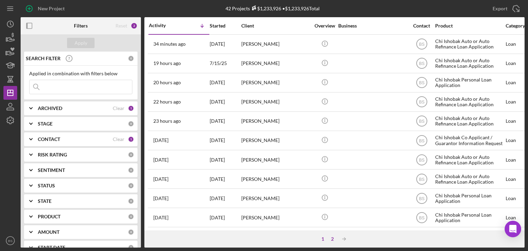
click at [329, 239] on div "2" at bounding box center [333, 239] width 10 height 6
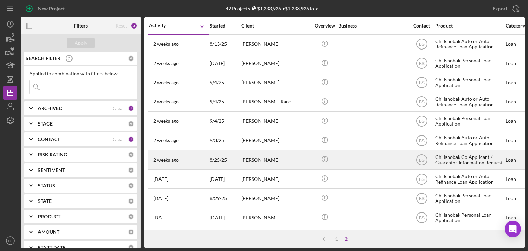
click at [293, 163] on div "Mandy Henslee" at bounding box center [275, 160] width 69 height 18
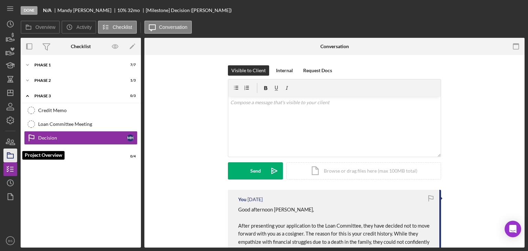
click at [7, 152] on icon "button" at bounding box center [10, 155] width 17 height 17
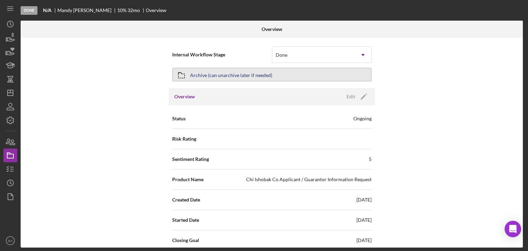
click at [296, 72] on button "Archive (can unarchive later if needed)" at bounding box center [271, 75] width 199 height 14
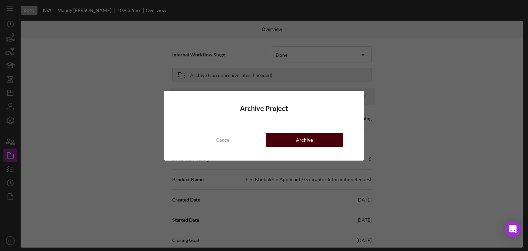
click at [281, 141] on button "Archive" at bounding box center [304, 140] width 77 height 14
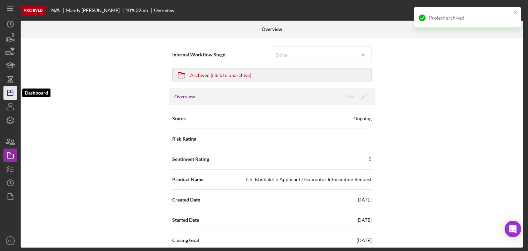
click at [16, 92] on icon "Icon/Dashboard" at bounding box center [10, 92] width 17 height 17
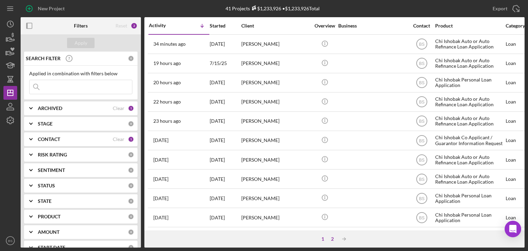
click at [331, 236] on div "2" at bounding box center [333, 239] width 10 height 6
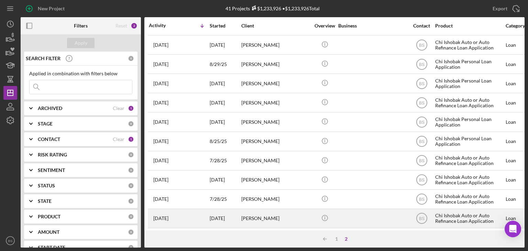
scroll to position [121, 0]
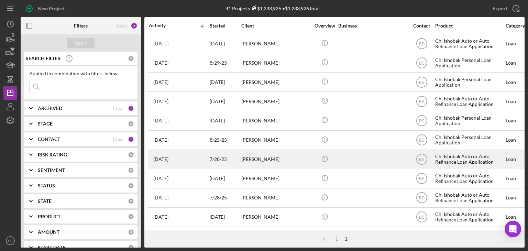
click at [284, 150] on td "Makii Kelley" at bounding box center [276, 159] width 70 height 19
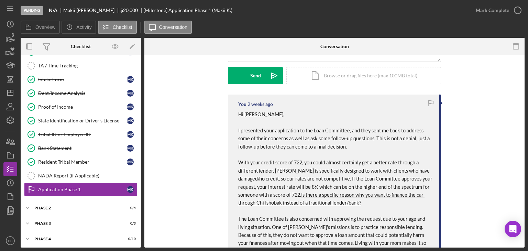
scroll to position [69, 0]
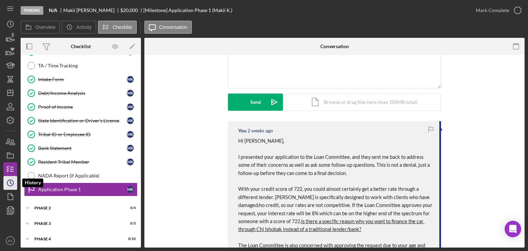
click at [6, 187] on icon "Icon/History" at bounding box center [10, 182] width 17 height 17
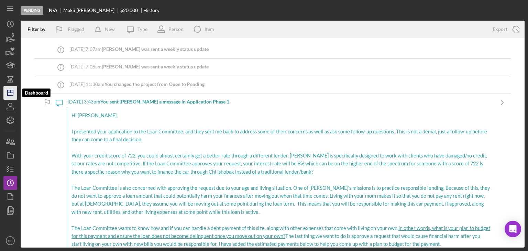
click at [8, 97] on icon "Icon/Dashboard" at bounding box center [10, 92] width 17 height 17
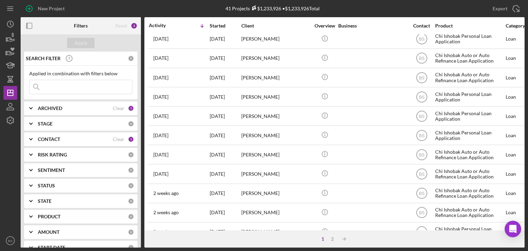
scroll to position [295, 0]
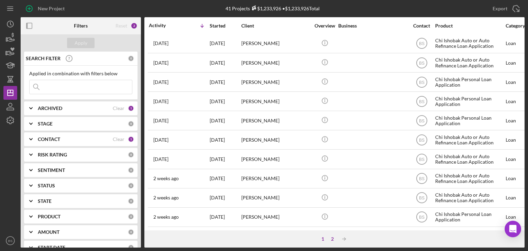
click at [336, 240] on div "2" at bounding box center [333, 239] width 10 height 6
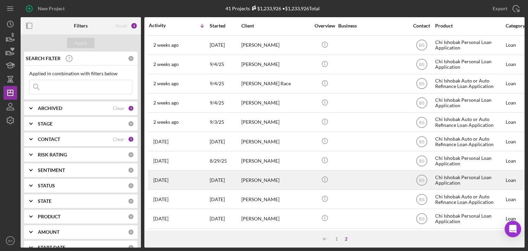
scroll to position [0, 0]
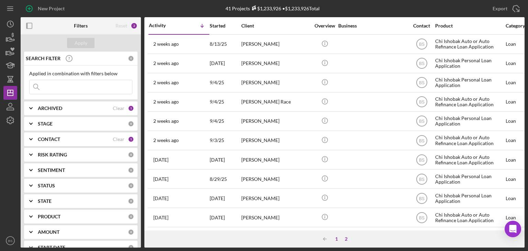
click at [340, 238] on div "1" at bounding box center [337, 239] width 10 height 6
click at [332, 237] on div "2" at bounding box center [333, 239] width 10 height 6
click at [250, 212] on div "Madison Pauley" at bounding box center [275, 217] width 69 height 18
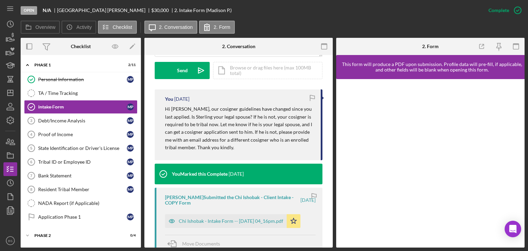
scroll to position [206, 0]
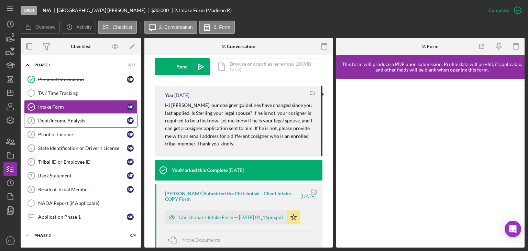
click at [102, 125] on link "Debt/Income Analysis 3 Debt/Income Analysis M P" at bounding box center [80, 121] width 113 height 14
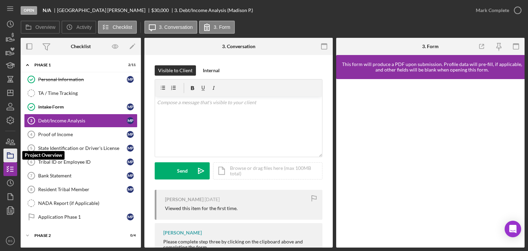
click at [11, 155] on icon "button" at bounding box center [10, 155] width 17 height 17
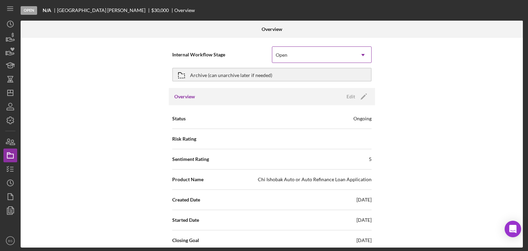
click at [278, 54] on div "Open" at bounding box center [282, 55] width 12 height 6
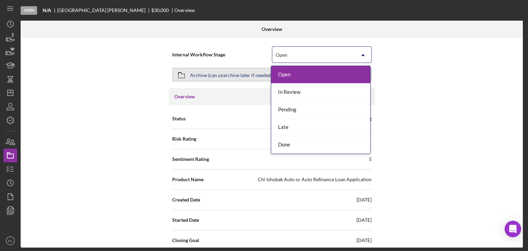
click at [240, 74] on div "Archive (can unarchive later if needed)" at bounding box center [231, 74] width 82 height 12
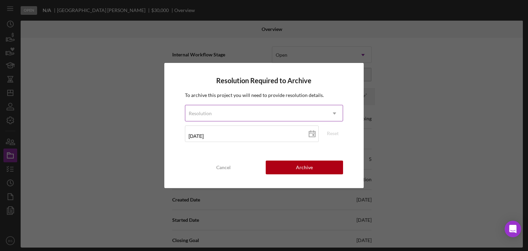
click at [234, 118] on div "Resolution" at bounding box center [255, 114] width 141 height 16
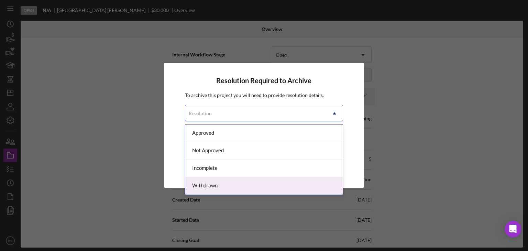
click at [213, 178] on div "Withdrawn" at bounding box center [264, 186] width 158 height 18
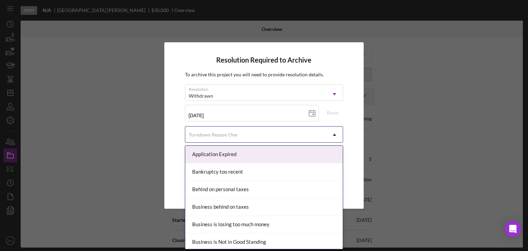
click at [223, 133] on div "Turndown Reason One" at bounding box center [213, 135] width 48 height 6
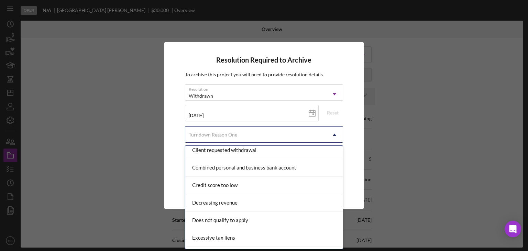
scroll to position [172, 0]
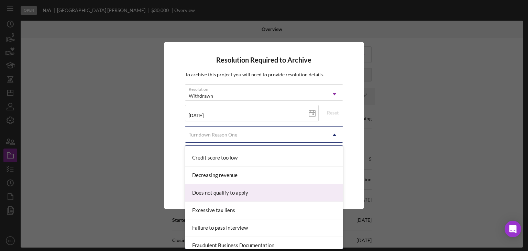
click at [207, 188] on div "Does not qualify to apply" at bounding box center [264, 193] width 158 height 18
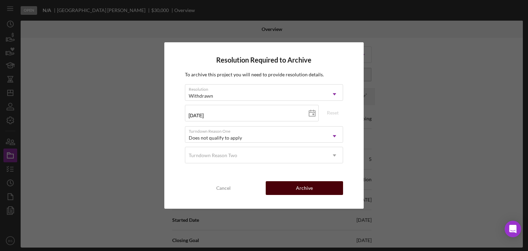
click at [275, 184] on button "Archive" at bounding box center [304, 188] width 77 height 14
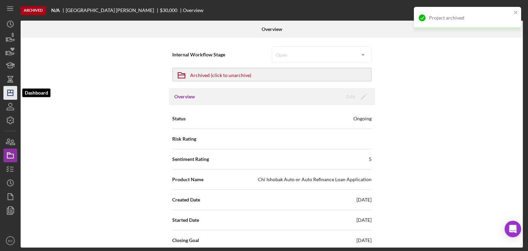
click at [11, 86] on icon "Icon/Dashboard" at bounding box center [10, 92] width 17 height 17
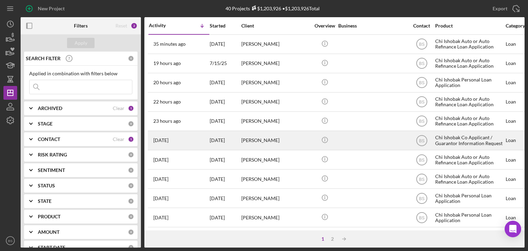
click at [261, 146] on div "[PERSON_NAME]" at bounding box center [275, 140] width 69 height 18
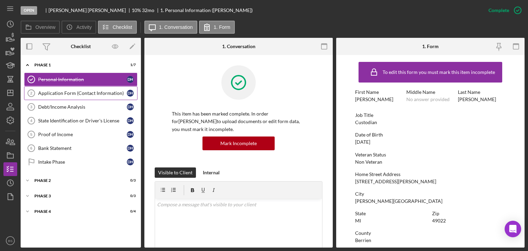
click at [43, 91] on div "Application Form (Contact Information)" at bounding box center [82, 93] width 89 height 6
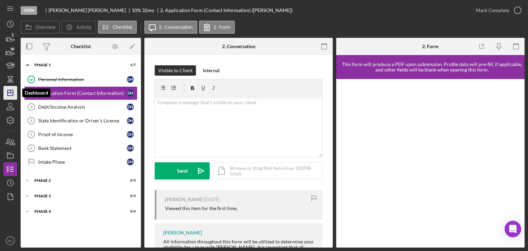
click at [15, 94] on icon "Icon/Dashboard" at bounding box center [10, 92] width 17 height 17
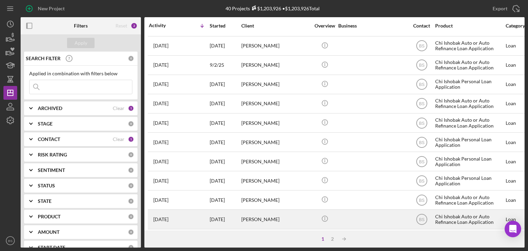
scroll to position [226, 0]
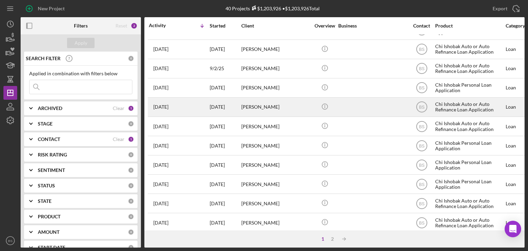
click at [264, 112] on div "Chelsea Frigo" at bounding box center [275, 107] width 69 height 18
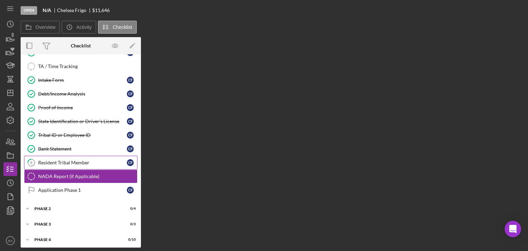
scroll to position [28, 0]
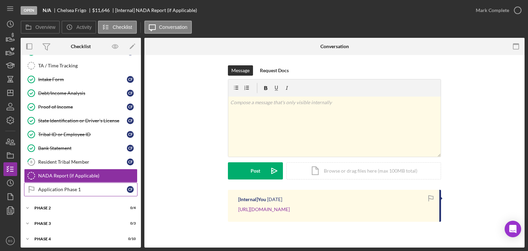
click at [78, 187] on div "Application Phase 1" at bounding box center [82, 190] width 89 height 6
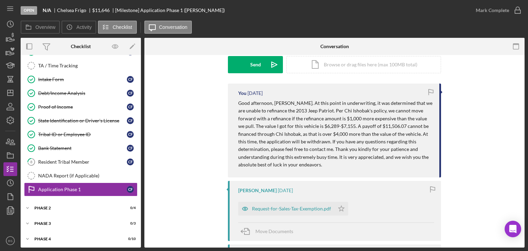
scroll to position [103, 0]
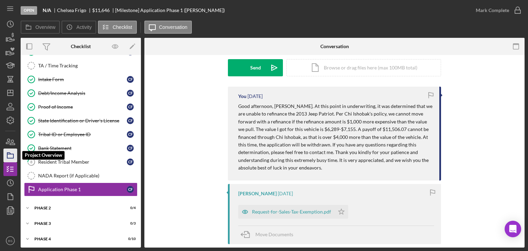
click at [4, 153] on icon "button" at bounding box center [10, 155] width 17 height 17
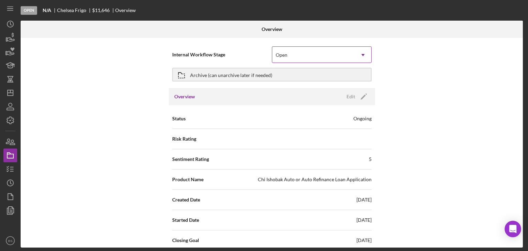
click at [277, 55] on div "Open" at bounding box center [282, 55] width 12 height 6
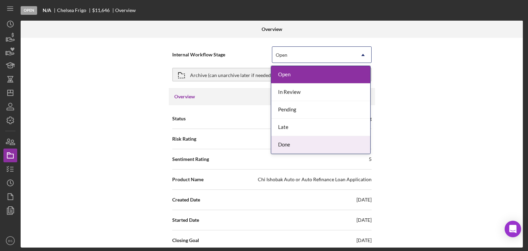
click at [283, 142] on div "Done" at bounding box center [320, 145] width 99 height 18
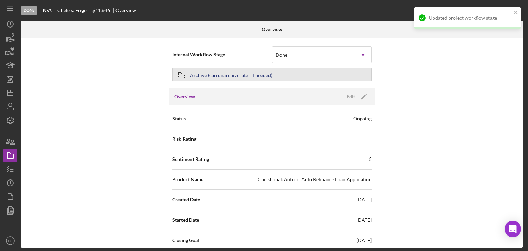
click at [270, 74] on button "Archive (can unarchive later if needed)" at bounding box center [271, 75] width 199 height 14
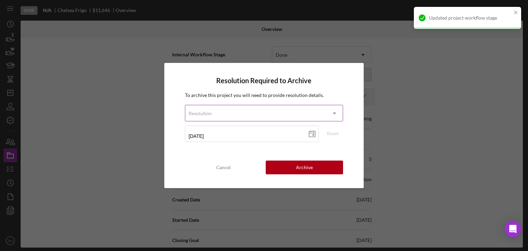
click at [243, 113] on div "Resolution" at bounding box center [255, 114] width 141 height 16
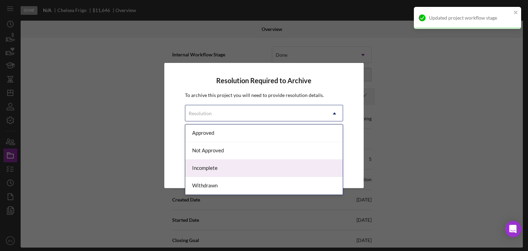
click at [220, 182] on div "Withdrawn" at bounding box center [264, 186] width 158 height 18
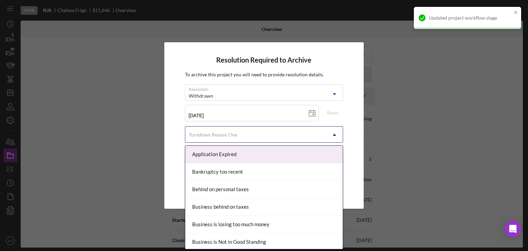
click at [235, 135] on div "Turndown Reason One" at bounding box center [213, 135] width 48 height 6
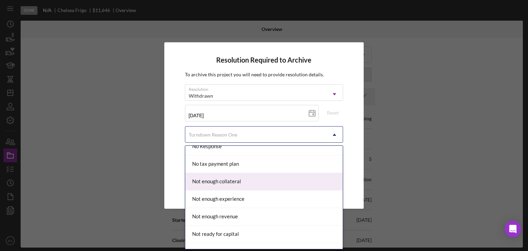
scroll to position [547, 0]
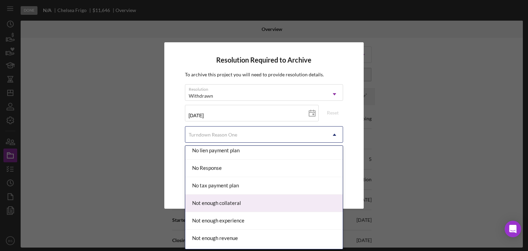
click at [242, 197] on div "Not enough collateral" at bounding box center [264, 204] width 158 height 18
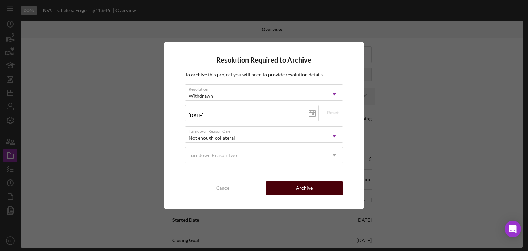
click at [290, 190] on button "Archive" at bounding box center [304, 188] width 77 height 14
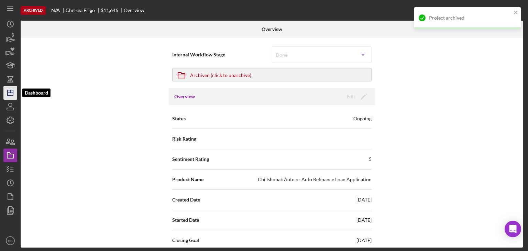
click at [10, 98] on icon "Icon/Dashboard" at bounding box center [10, 92] width 17 height 17
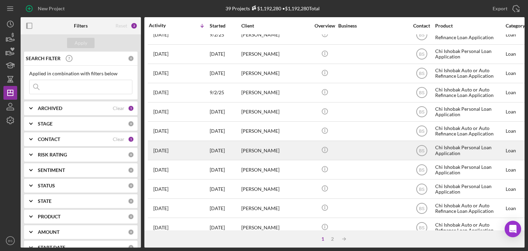
scroll to position [295, 0]
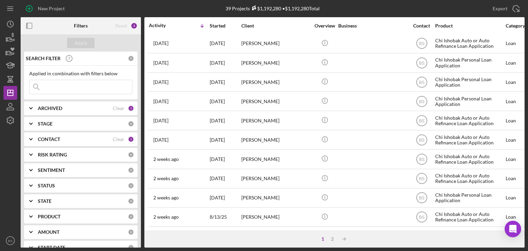
click at [334, 236] on div "1 2 Icon/Table Sort Arrow" at bounding box center [334, 238] width 380 height 17
click at [334, 237] on div "2" at bounding box center [333, 239] width 10 height 6
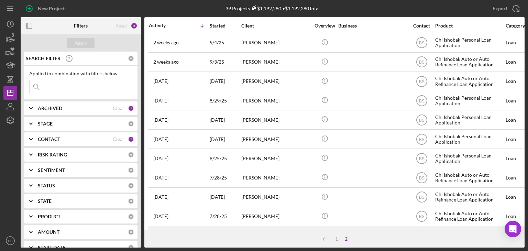
scroll to position [48, 0]
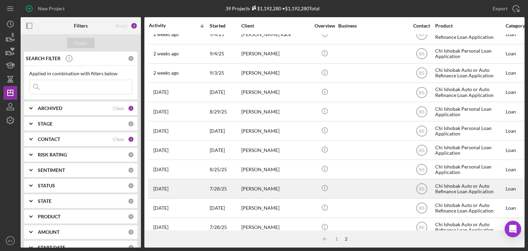
click at [280, 193] on div "Makii Kelley" at bounding box center [275, 188] width 69 height 18
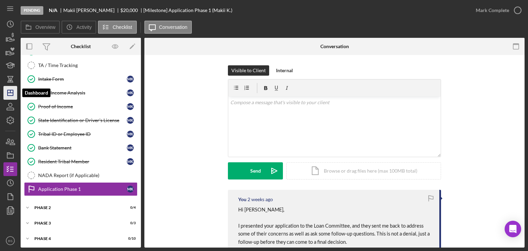
click at [4, 92] on icon "Icon/Dashboard" at bounding box center [10, 92] width 17 height 17
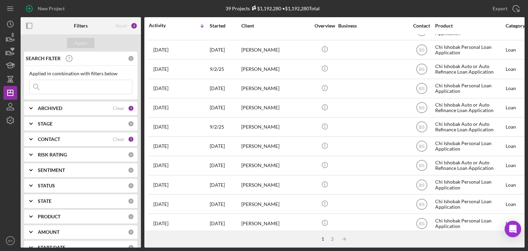
scroll to position [157, 0]
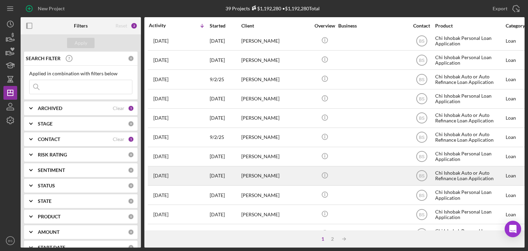
click at [286, 172] on div "[PERSON_NAME]" at bounding box center [275, 176] width 69 height 18
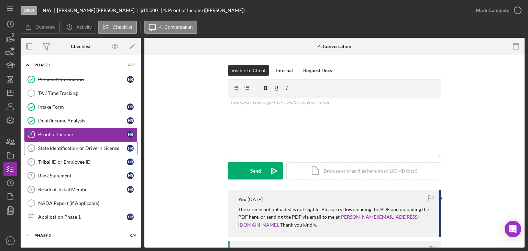
click at [66, 147] on div "State Identification or Driver's License" at bounding box center [82, 148] width 89 height 6
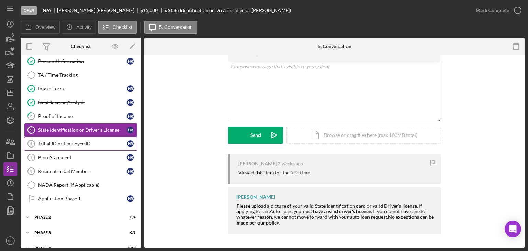
scroll to position [28, 0]
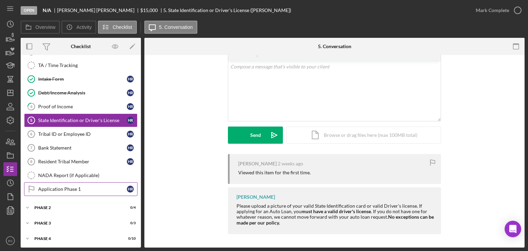
click at [88, 186] on div "Application Phase 1" at bounding box center [82, 189] width 89 height 6
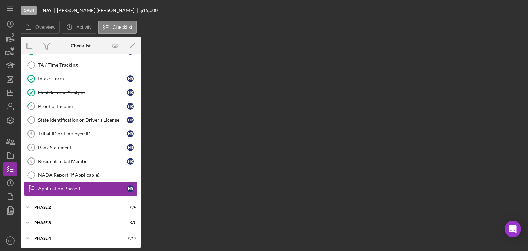
scroll to position [28, 0]
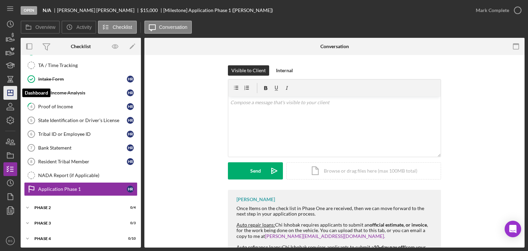
click at [10, 93] on line "button" at bounding box center [10, 91] width 0 height 3
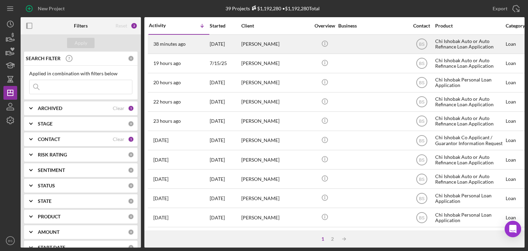
click at [308, 37] on div "[PERSON_NAME]" at bounding box center [275, 44] width 69 height 18
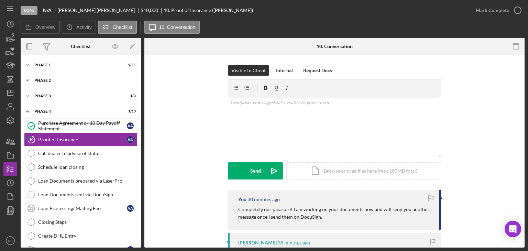
click at [81, 86] on div "Icon/Expander Phase 2 1 / 4" at bounding box center [81, 81] width 120 height 14
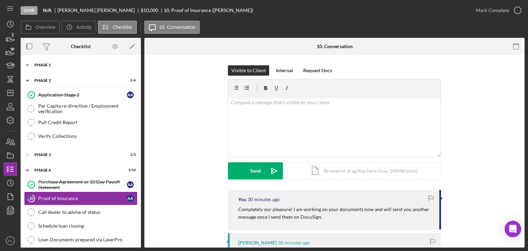
click at [87, 62] on div "Icon/Expander Phase 1 9 / 11" at bounding box center [81, 65] width 120 height 14
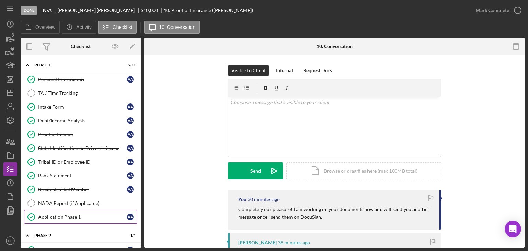
click at [87, 214] on div "Application Phase 1" at bounding box center [82, 217] width 89 height 6
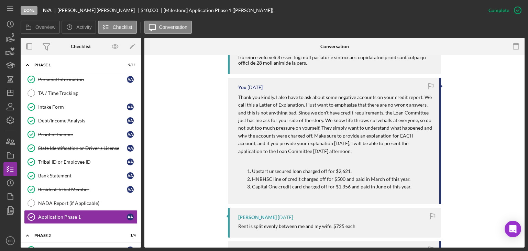
scroll to position [447, 0]
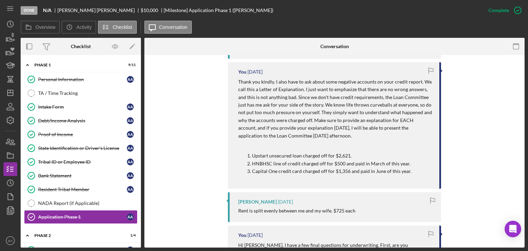
drag, startPoint x: 421, startPoint y: 83, endPoint x: 424, endPoint y: 173, distance: 90.5
click at [424, 173] on div "Thank you kindly. I also have to ask about some negative accounts on your credi…" at bounding box center [335, 129] width 194 height 102
copy div "We call this a Letter of Explanation. I just want to emphasize that there are n…"
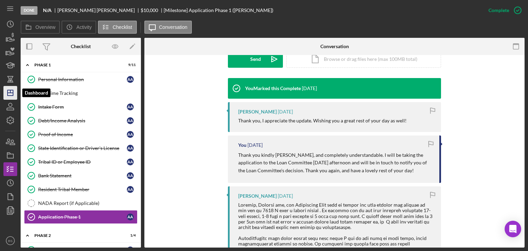
click at [16, 96] on icon "Icon/Dashboard" at bounding box center [10, 92] width 17 height 17
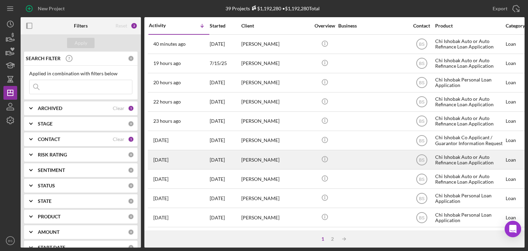
click at [251, 168] on div "[PERSON_NAME]" at bounding box center [275, 160] width 69 height 18
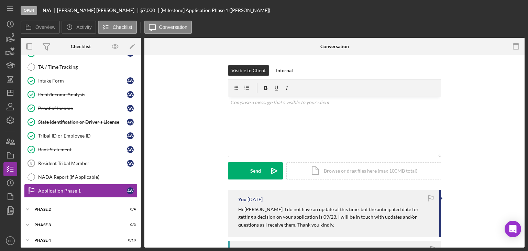
scroll to position [28, 0]
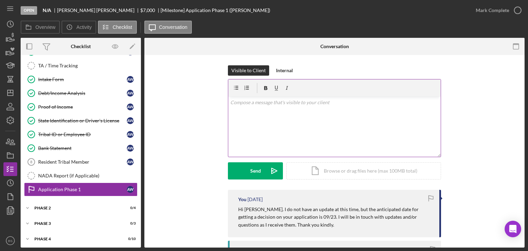
click at [387, 135] on div "v Color teal Color pink Remove color Add row above Add row below Add column bef…" at bounding box center [334, 127] width 212 height 60
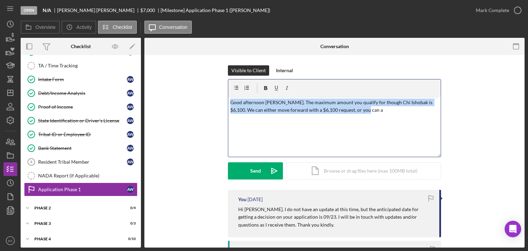
drag, startPoint x: 380, startPoint y: 125, endPoint x: 193, endPoint y: 103, distance: 187.6
click at [193, 103] on div "Visible to Client Internal v Color teal Color pink Remove color Add row above A…" at bounding box center [335, 127] width 360 height 124
copy p "Good afternoon Ashanti. The maximum amount you qualify for though Chi Ishobak i…"
click at [101, 77] on div "Intake Form" at bounding box center [82, 80] width 89 height 6
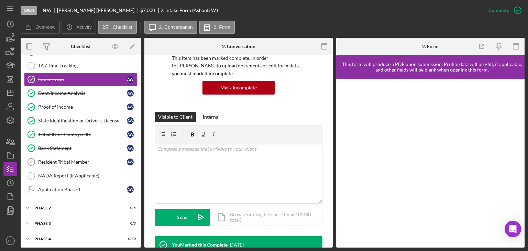
scroll to position [138, 0]
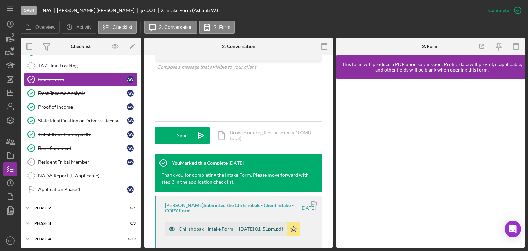
click at [221, 225] on div "Chi Ishobak - Intake Form -- 2025-08-03 01_51pm.pdf" at bounding box center [226, 229] width 122 height 14
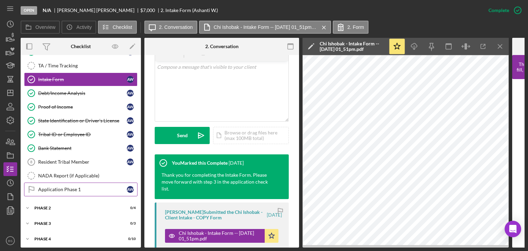
click at [116, 183] on link "Application Phase 1 Application Phase 1 A W" at bounding box center [80, 190] width 113 height 14
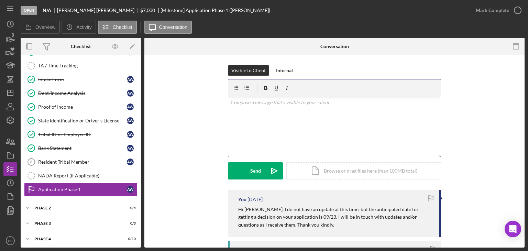
click at [283, 109] on div "v Color teal Color pink Remove color Add row above Add row below Add column bef…" at bounding box center [334, 127] width 212 height 60
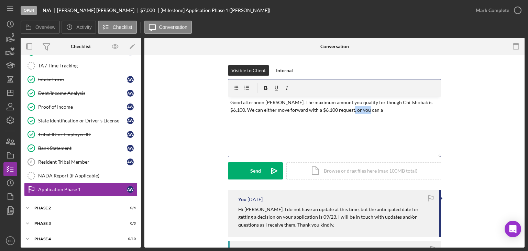
drag, startPoint x: 360, startPoint y: 109, endPoint x: 338, endPoint y: 109, distance: 22.0
click at [336, 109] on p "Good afternoon Ashanti. The maximum amount you qualify for though Chi Ishobak i…" at bounding box center [334, 106] width 209 height 15
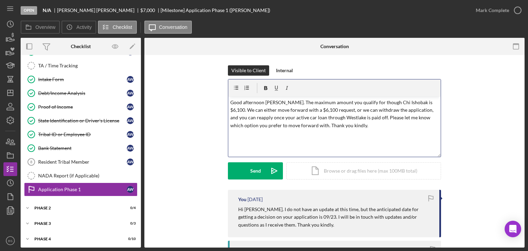
click at [366, 106] on p "Good afternoon Ashanti. The maximum amount you qualify for though Chi Ishobak i…" at bounding box center [334, 114] width 209 height 31
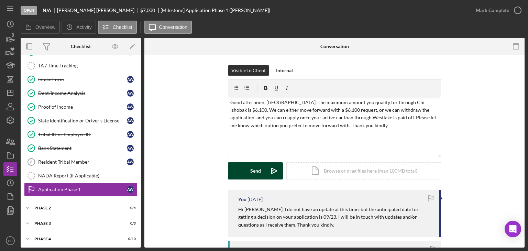
click at [250, 168] on div "Send" at bounding box center [255, 170] width 11 height 17
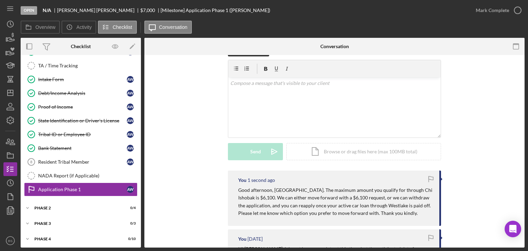
scroll to position [34, 0]
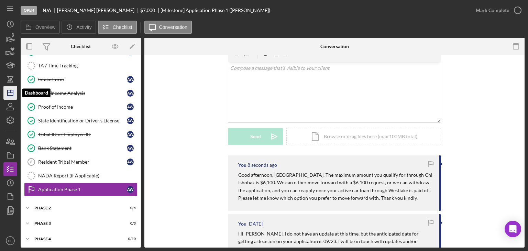
click at [11, 92] on icon "Icon/Dashboard" at bounding box center [10, 92] width 17 height 17
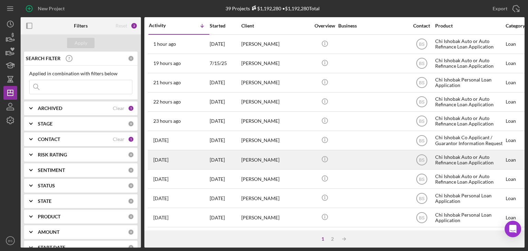
click at [196, 161] on div "[DATE] [PERSON_NAME]" at bounding box center [179, 160] width 60 height 18
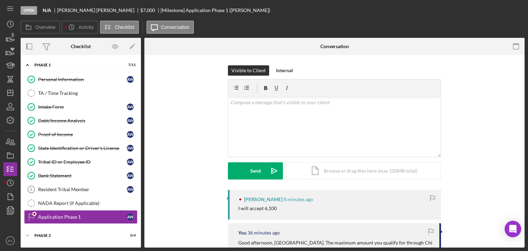
scroll to position [28, 0]
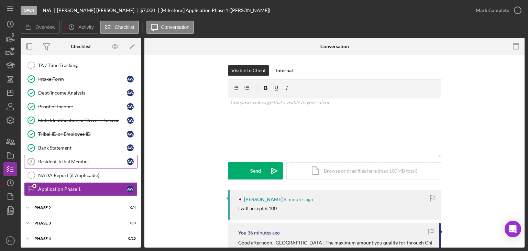
click at [83, 160] on div "Resident Tribal Member" at bounding box center [82, 162] width 89 height 6
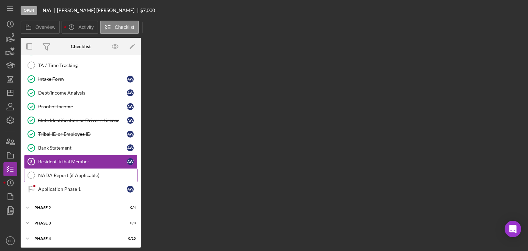
scroll to position [28, 0]
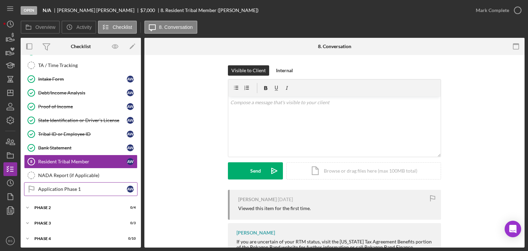
click at [77, 183] on link "Application Phase 1 Application Phase 1 A W" at bounding box center [80, 189] width 113 height 14
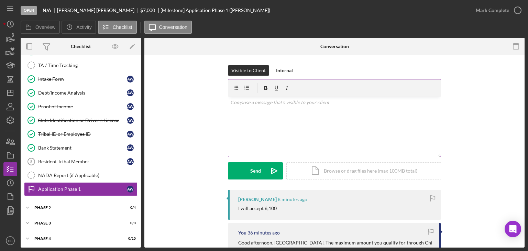
click at [274, 124] on div "v Color teal Color pink Remove color Add row above Add row below Add column bef…" at bounding box center [334, 127] width 212 height 60
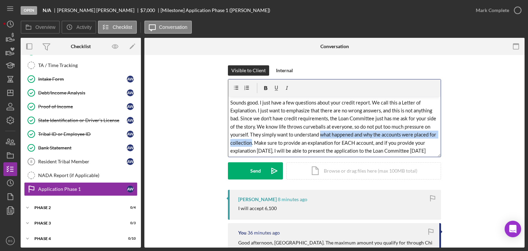
drag, startPoint x: 320, startPoint y: 134, endPoint x: 250, endPoint y: 144, distance: 71.2
click at [250, 144] on span "Sounds good. I just have a few questions about your credit report. We call this…" at bounding box center [333, 131] width 207 height 62
click at [260, 90] on icon "button" at bounding box center [265, 87] width 15 height 15
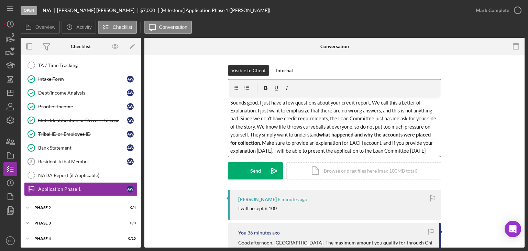
click at [280, 114] on p "Sounds good. I just have a few questions about your credit report. We call this…" at bounding box center [334, 131] width 209 height 64
click at [276, 168] on icon "Icon/icon-invite-send" at bounding box center [274, 170] width 17 height 17
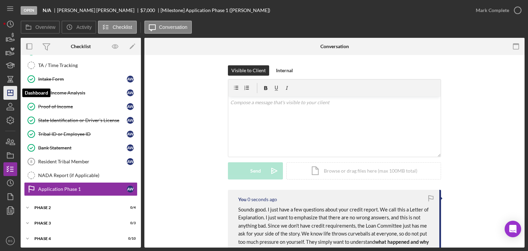
drag, startPoint x: 6, startPoint y: 91, endPoint x: 11, endPoint y: 89, distance: 5.8
click at [6, 91] on icon "Icon/Dashboard" at bounding box center [10, 92] width 17 height 17
